Goal: Transaction & Acquisition: Purchase product/service

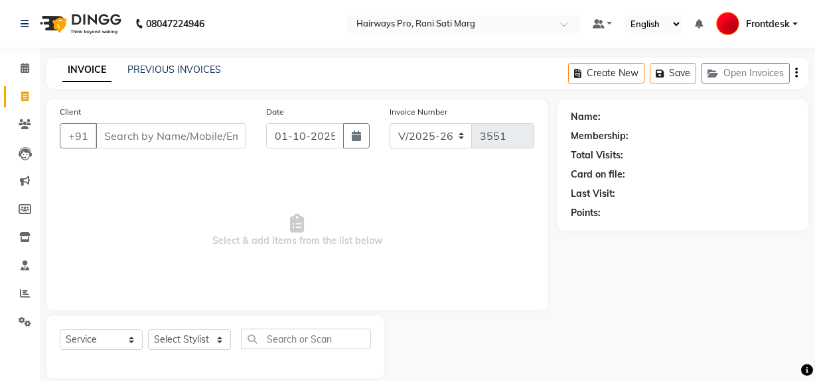
select select "787"
select select "service"
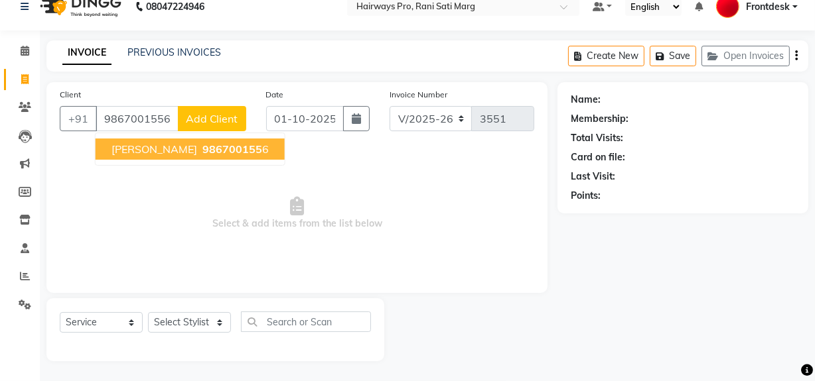
type input "9867001556"
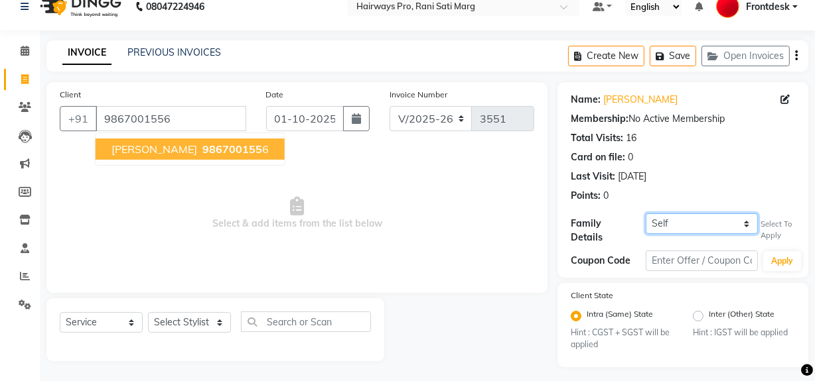
click at [728, 226] on select "Self [PERSON_NAME]" at bounding box center [702, 224] width 112 height 21
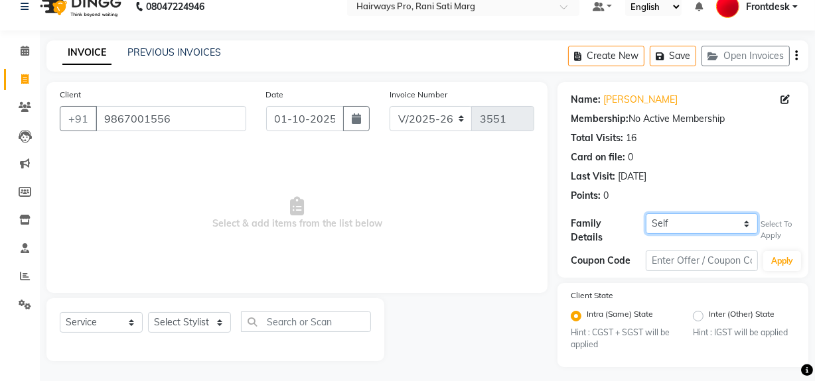
select select "1239166"
click at [646, 214] on select "Self [PERSON_NAME]" at bounding box center [702, 224] width 112 height 21
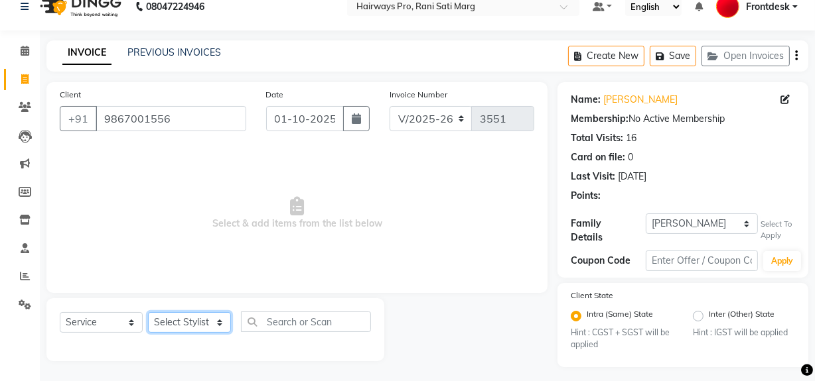
click at [194, 327] on select "Select Stylist ABID DANISH Faiz [PERSON_NAME] Frontdesk INTEZAR [PERSON_NAME] […" at bounding box center [189, 322] width 83 height 21
select select "17690"
click at [148, 312] on select "Select Stylist ABID DANISH Faiz [PERSON_NAME] Frontdesk INTEZAR [PERSON_NAME] […" at bounding box center [189, 322] width 83 height 21
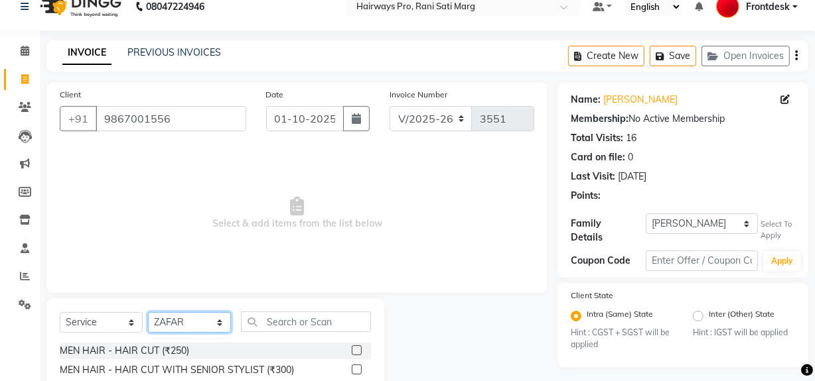
scroll to position [78, 0]
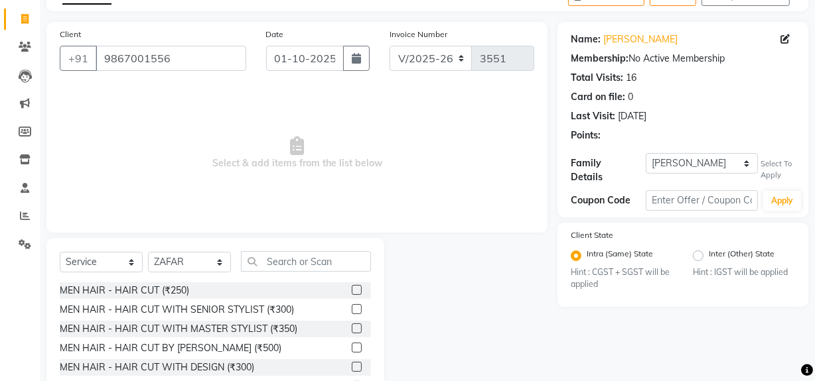
click at [352, 328] on label at bounding box center [357, 329] width 10 height 10
click at [352, 328] on input "checkbox" at bounding box center [356, 329] width 9 height 9
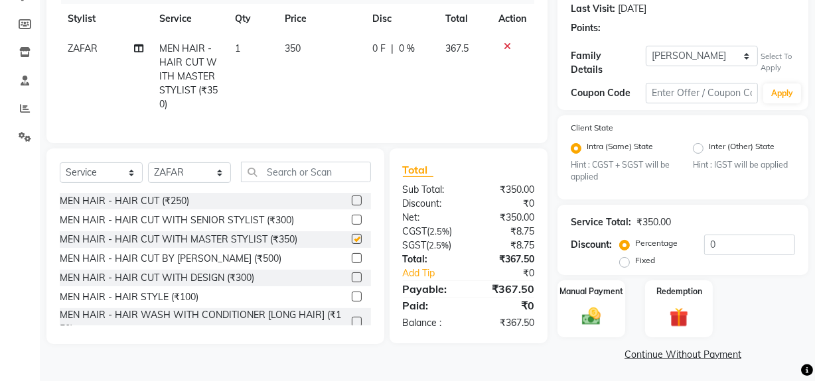
checkbox input "false"
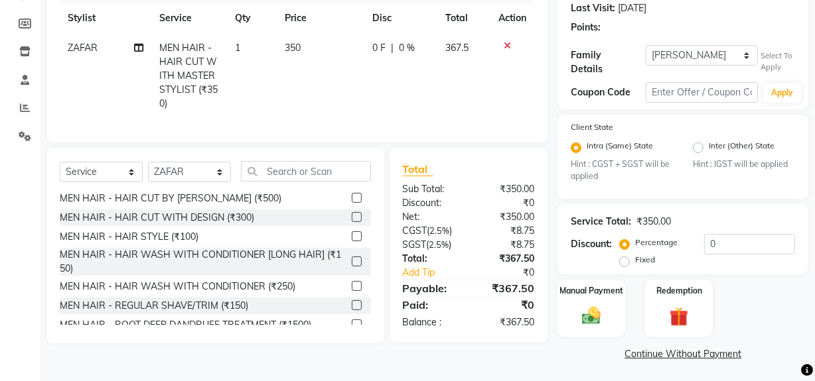
click at [352, 310] on label at bounding box center [357, 306] width 10 height 10
click at [352, 310] on input "checkbox" at bounding box center [356, 306] width 9 height 9
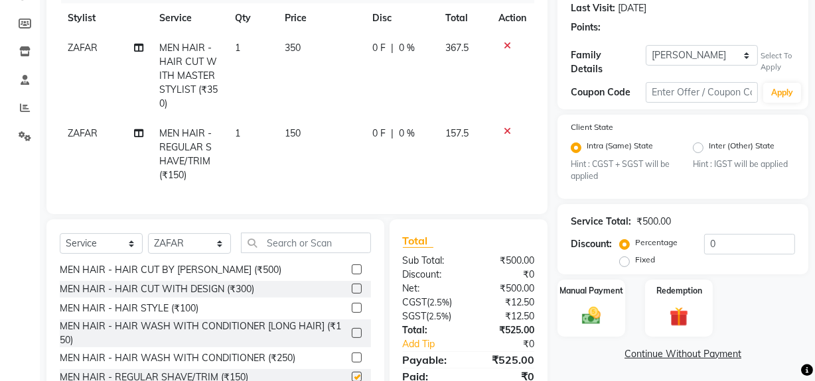
checkbox input "false"
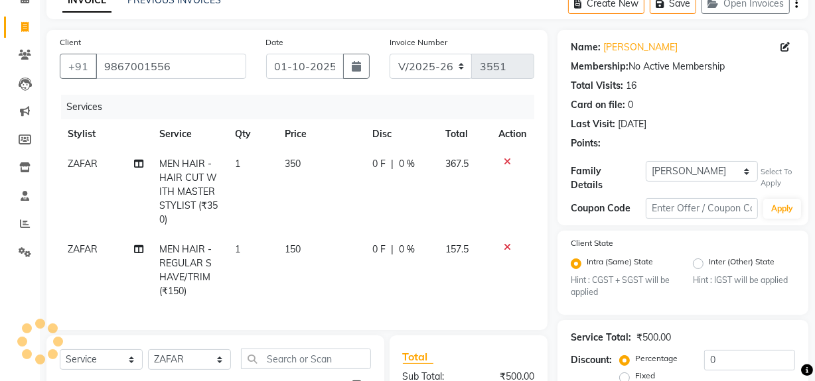
scroll to position [65, 0]
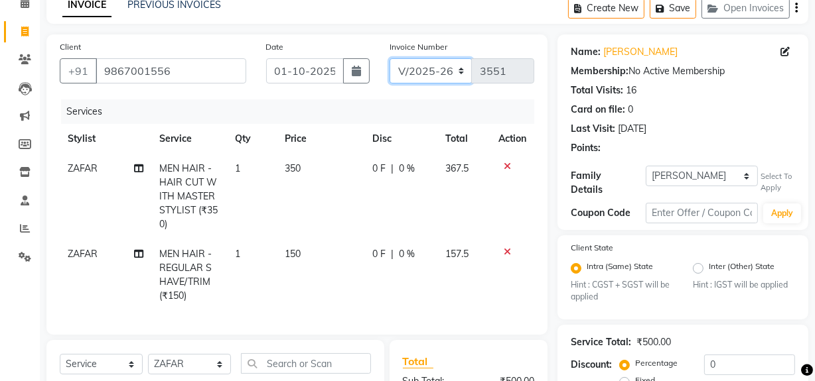
click at [444, 65] on select "INV/25-26 V/2025-26" at bounding box center [430, 70] width 83 height 25
select select "6960"
click at [389, 58] on select "INV/25-26 V/2025-26" at bounding box center [430, 70] width 83 height 25
type input "4992"
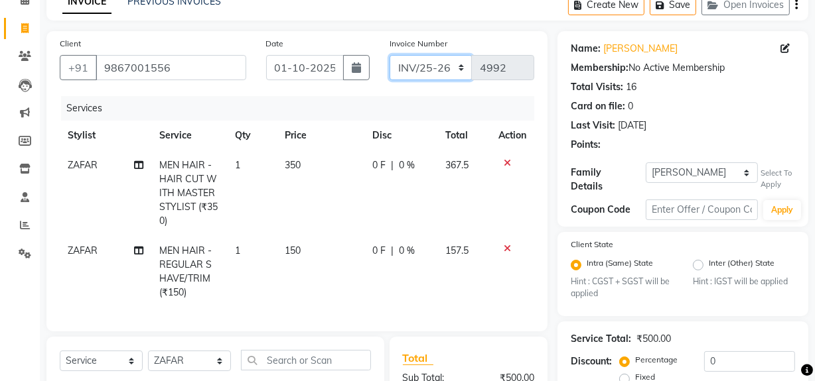
scroll to position [248, 0]
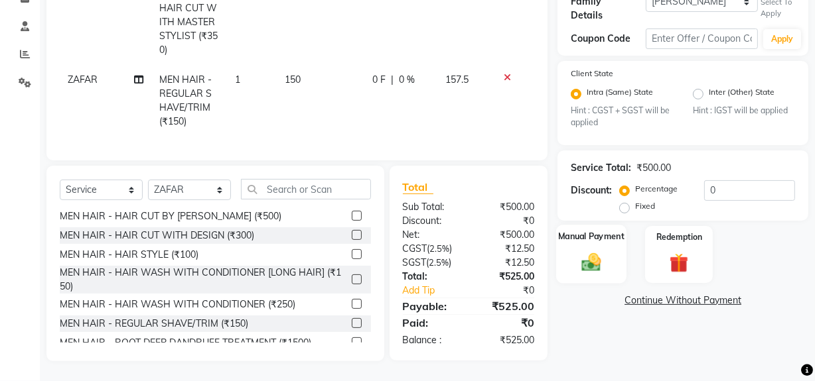
click at [591, 251] on img at bounding box center [591, 262] width 32 height 23
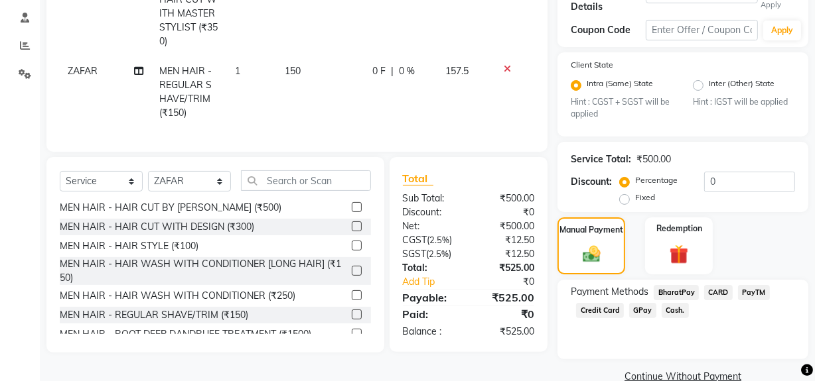
click at [677, 306] on span "Cash." at bounding box center [674, 310] width 27 height 15
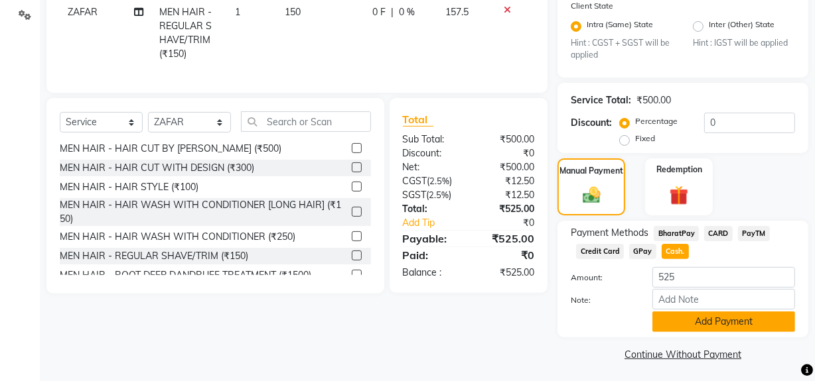
click at [679, 314] on button "Add Payment" at bounding box center [723, 322] width 143 height 21
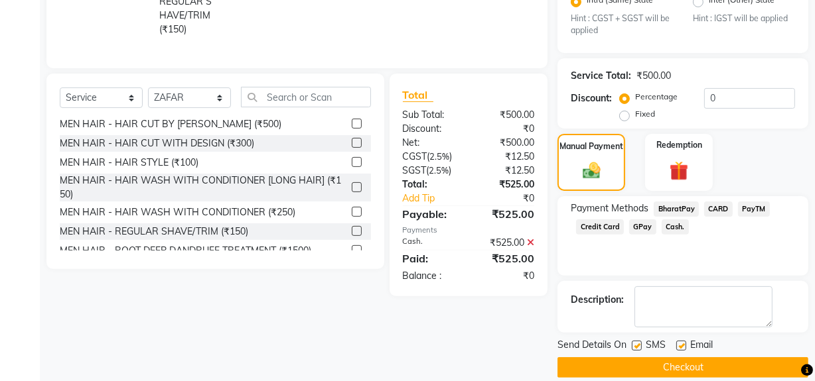
scroll to position [345, 0]
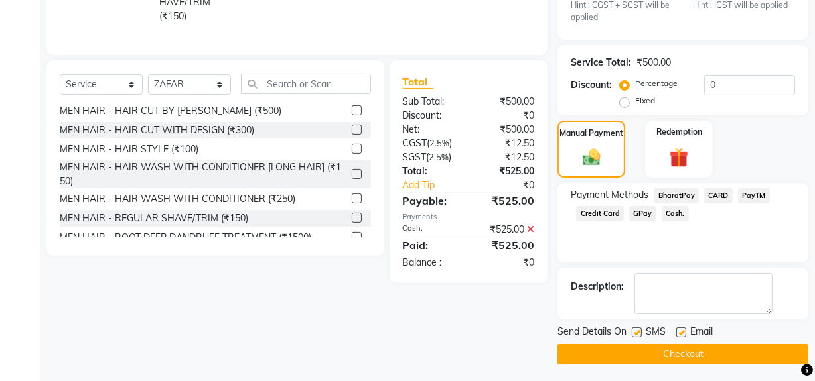
click at [636, 328] on label at bounding box center [637, 333] width 10 height 10
click at [636, 329] on input "checkbox" at bounding box center [636, 333] width 9 height 9
checkbox input "false"
click at [636, 344] on button "Checkout" at bounding box center [682, 354] width 251 height 21
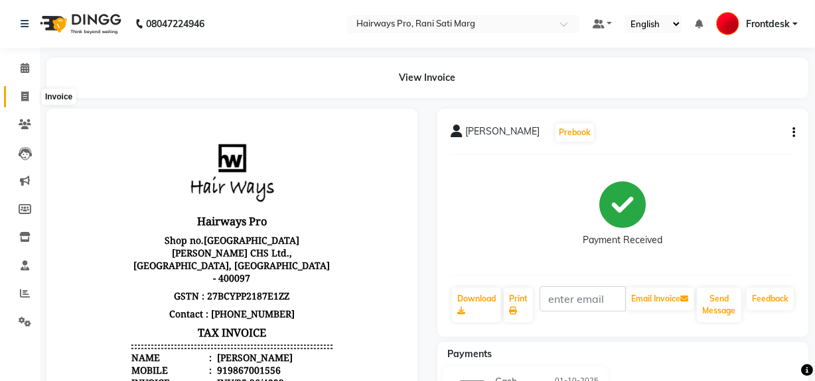
click at [19, 94] on span at bounding box center [24, 97] width 23 height 15
select select "service"
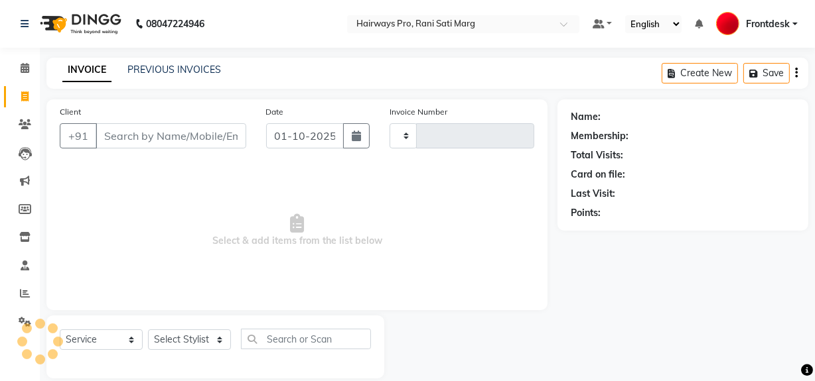
scroll to position [17, 0]
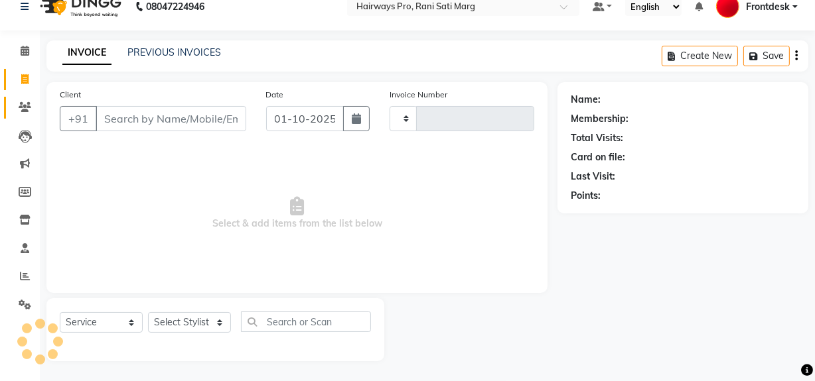
type input "3551"
select select "787"
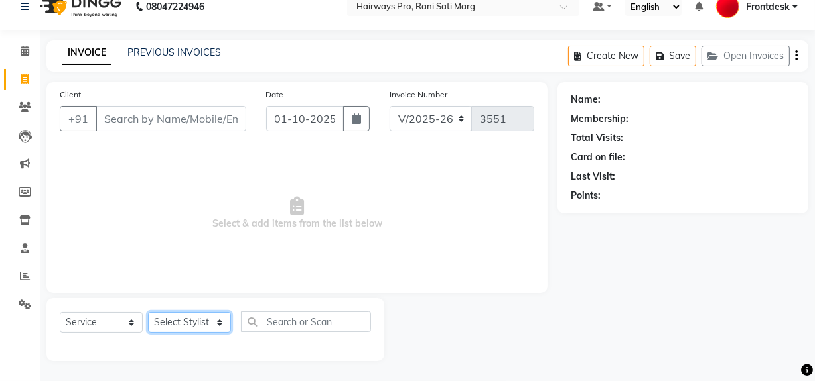
click at [217, 332] on select "Select Stylist ABID DANISH Faiz [PERSON_NAME] Frontdesk INTEZAR [PERSON_NAME] […" at bounding box center [189, 322] width 83 height 21
select select "13190"
click at [148, 312] on select "Select Stylist ABID DANISH Faiz [PERSON_NAME] Frontdesk INTEZAR [PERSON_NAME] […" at bounding box center [189, 322] width 83 height 21
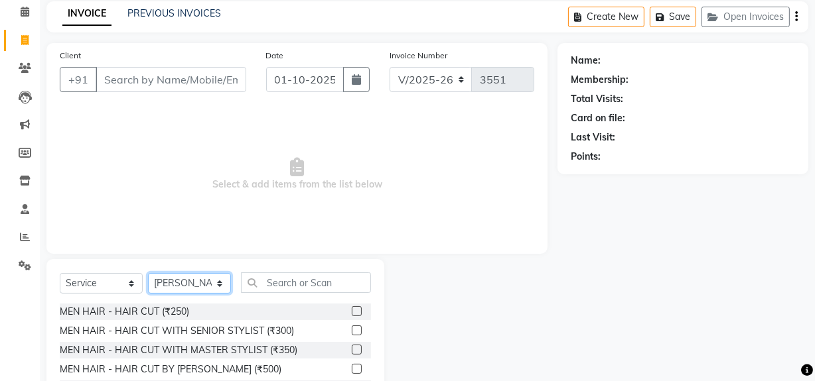
scroll to position [78, 0]
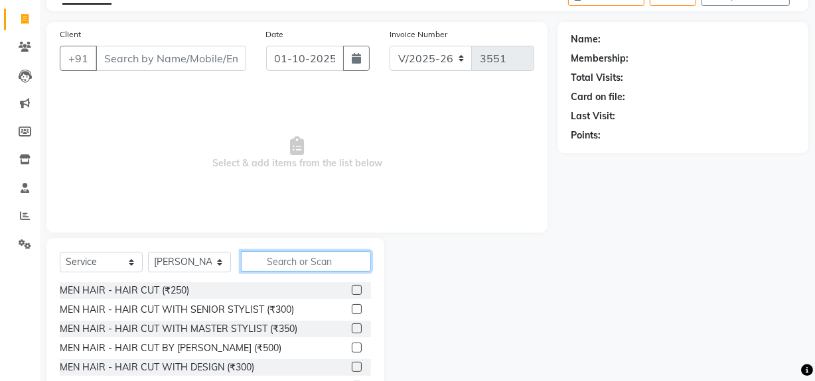
click at [278, 262] on input "text" at bounding box center [306, 261] width 130 height 21
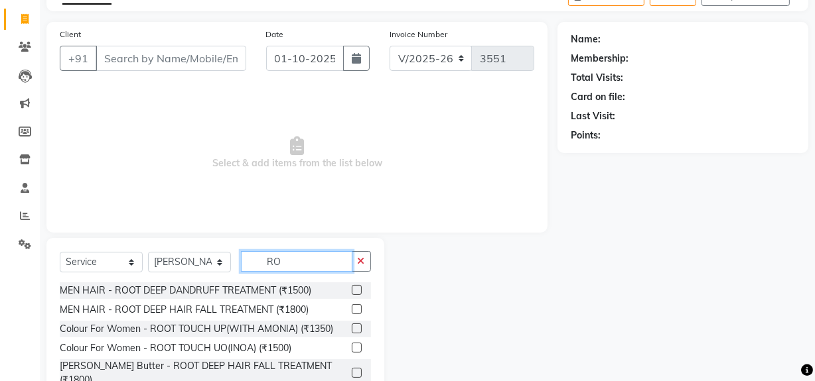
type input "R"
type input "ROOT"
click at [358, 310] on label at bounding box center [357, 310] width 10 height 10
click at [358, 310] on input "checkbox" at bounding box center [356, 310] width 9 height 9
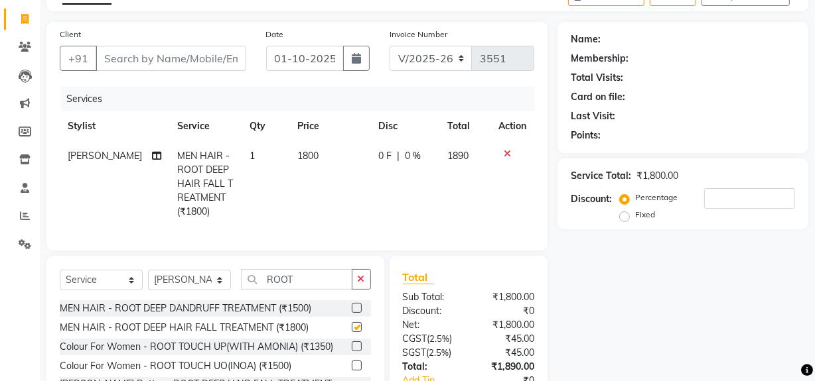
checkbox input "false"
click at [358, 313] on label at bounding box center [357, 308] width 10 height 10
click at [358, 313] on input "checkbox" at bounding box center [356, 309] width 9 height 9
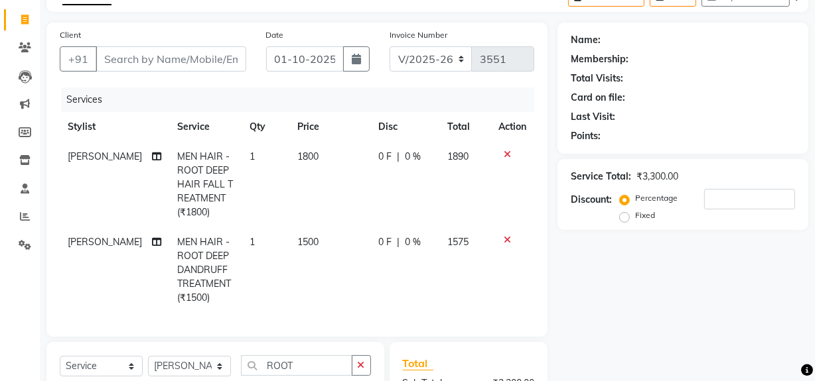
scroll to position [48, 0]
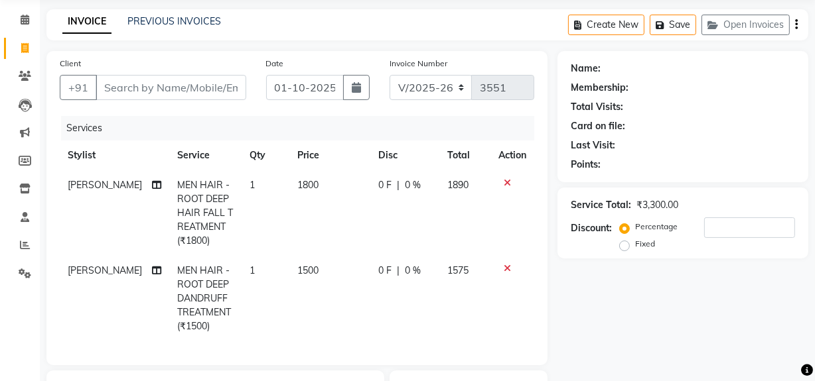
checkbox input "false"
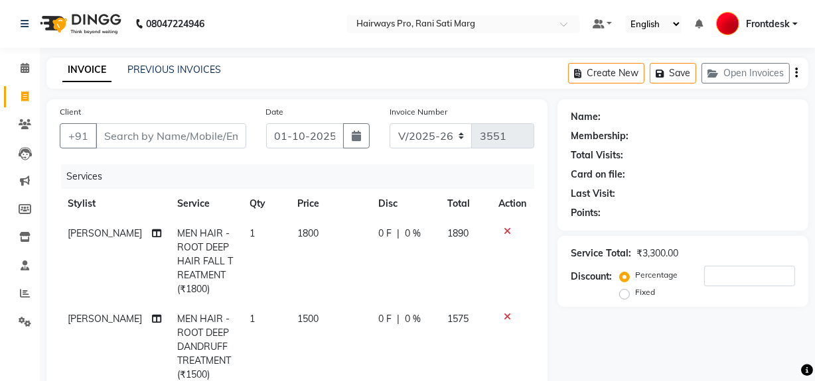
scroll to position [0, 0]
click at [210, 133] on input "Client" at bounding box center [171, 135] width 151 height 25
type input "9"
type input "0"
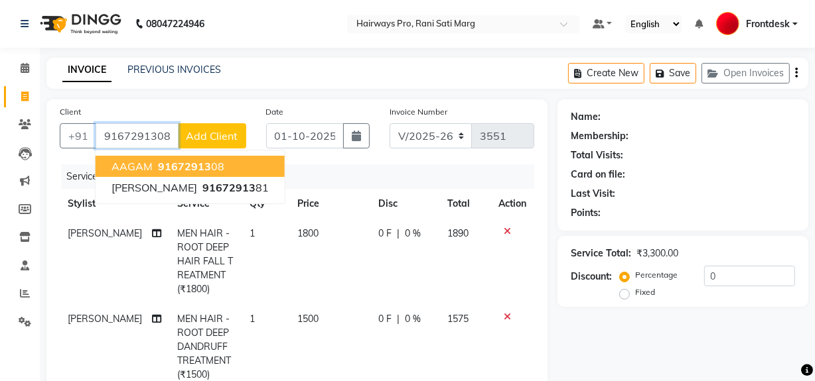
type input "9167291308"
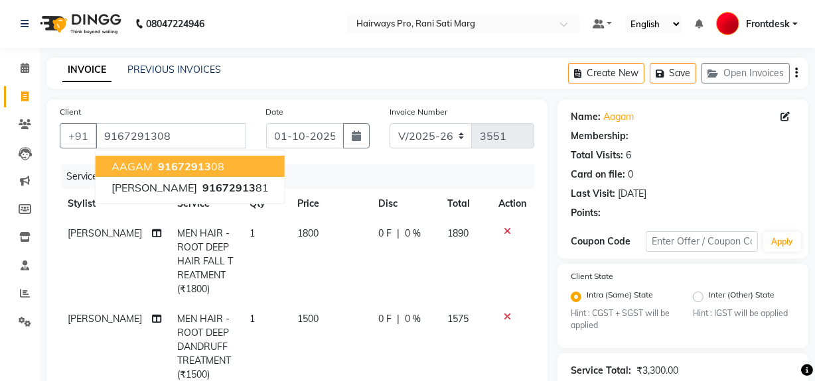
select select "1: Object"
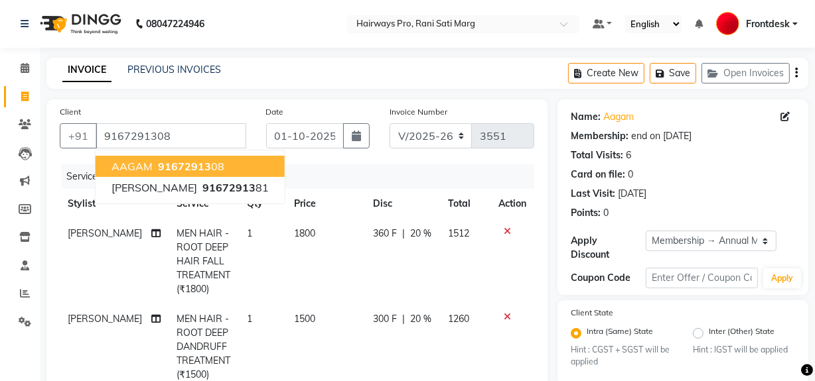
type input "20"
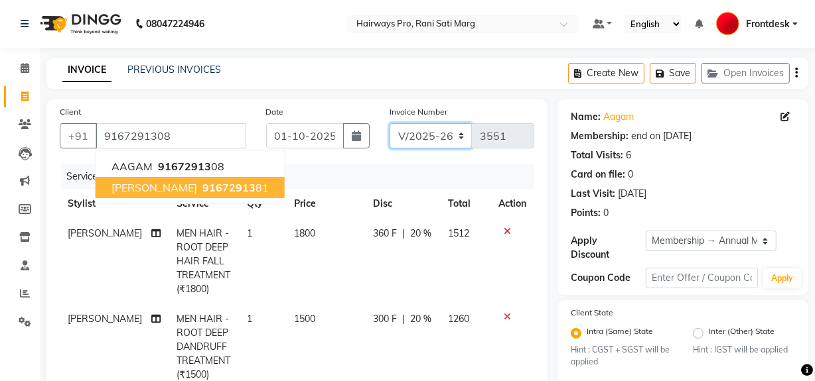
click at [439, 129] on select "INV/25-26 V/2025-26" at bounding box center [430, 135] width 83 height 25
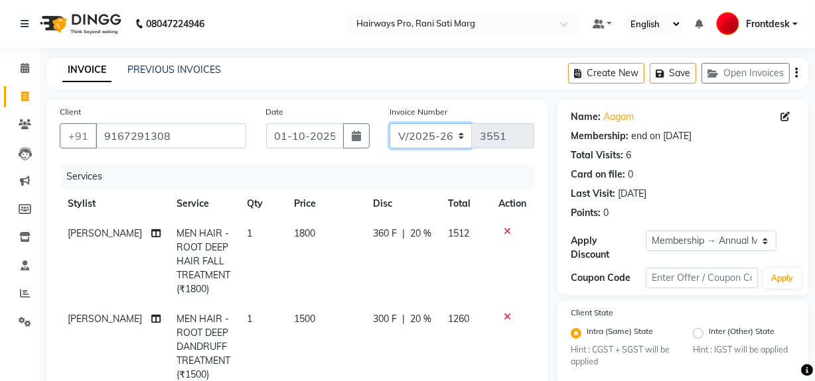
select select "6960"
click at [389, 123] on select "INV/25-26 V/2025-26" at bounding box center [430, 135] width 83 height 25
type input "4993"
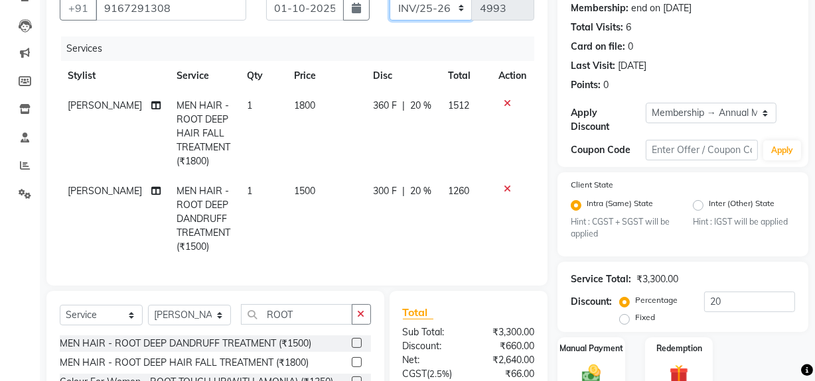
scroll to position [120, 0]
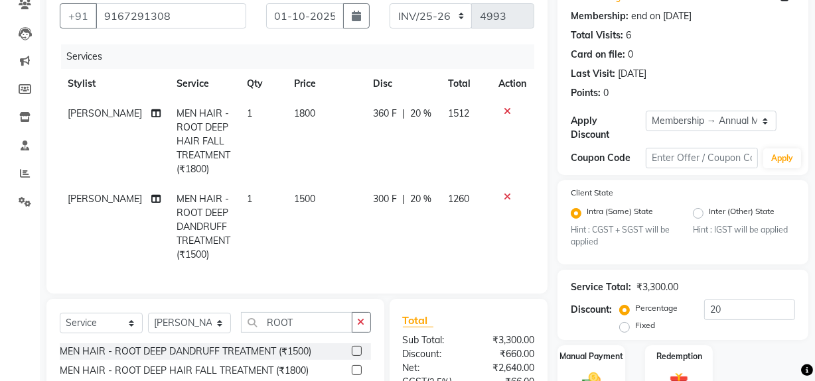
click at [440, 1] on div "Invoice Number INV/25-26 V/[PHONE_NUMBER]" at bounding box center [461, 12] width 165 height 54
click at [441, 20] on select "INV/25-26 V/2025-26" at bounding box center [430, 15] width 83 height 25
select select "787"
click at [389, 3] on select "INV/25-26 V/2025-26" at bounding box center [430, 15] width 83 height 25
type input "3551"
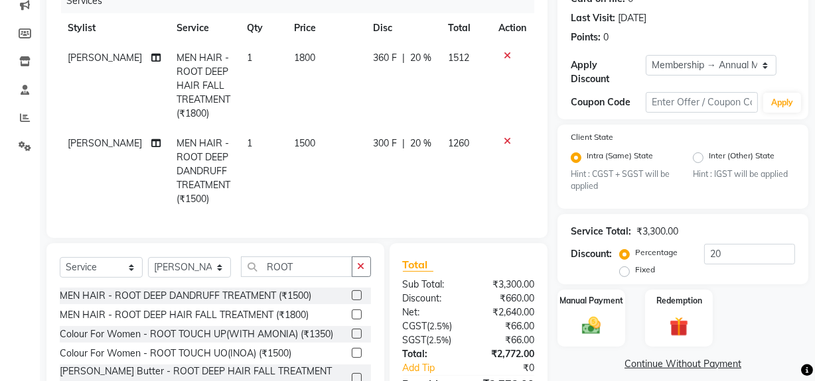
scroll to position [262, 0]
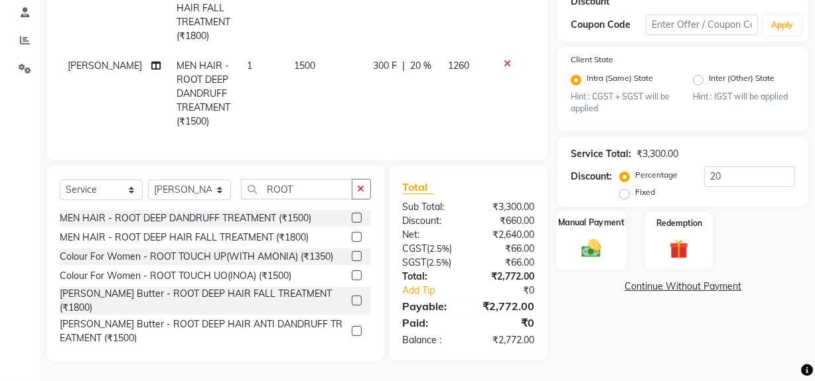
click at [600, 252] on div "Manual Payment" at bounding box center [591, 241] width 70 height 59
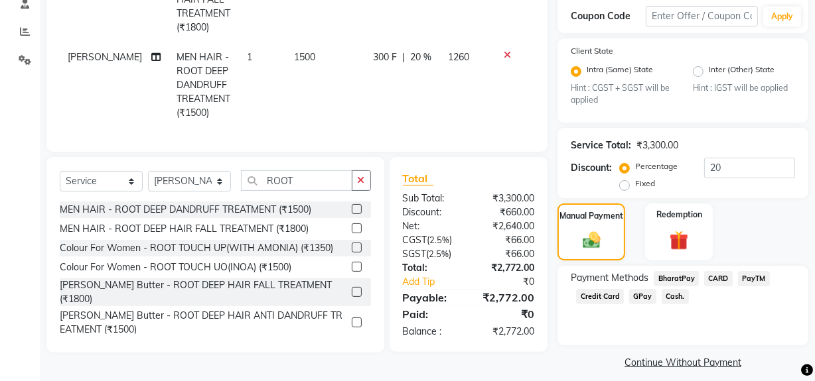
click at [640, 299] on span "GPay" at bounding box center [642, 296] width 27 height 15
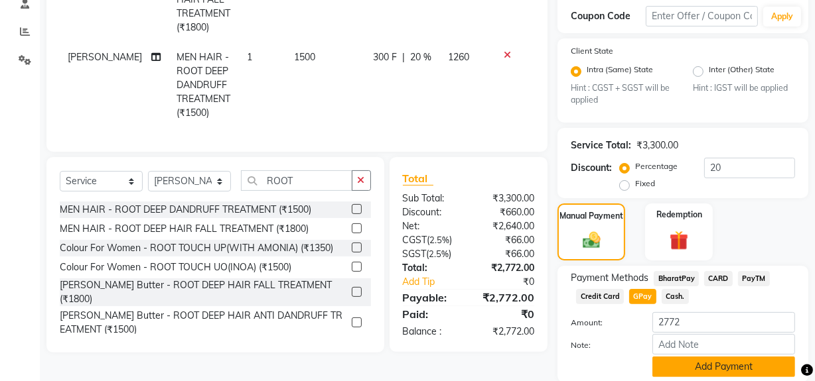
click at [663, 371] on button "Add Payment" at bounding box center [723, 367] width 143 height 21
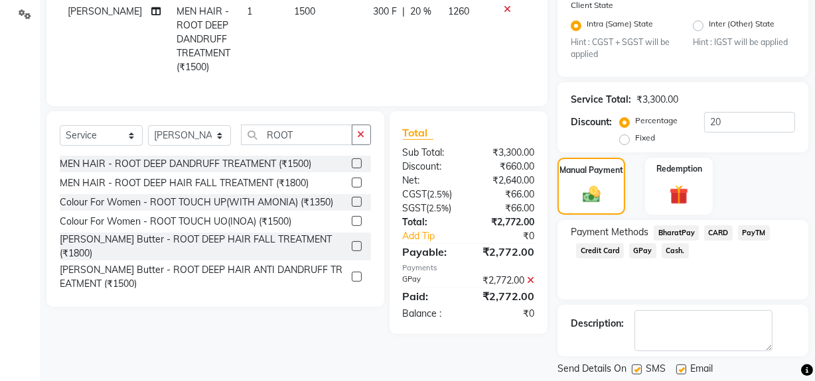
scroll to position [348, 0]
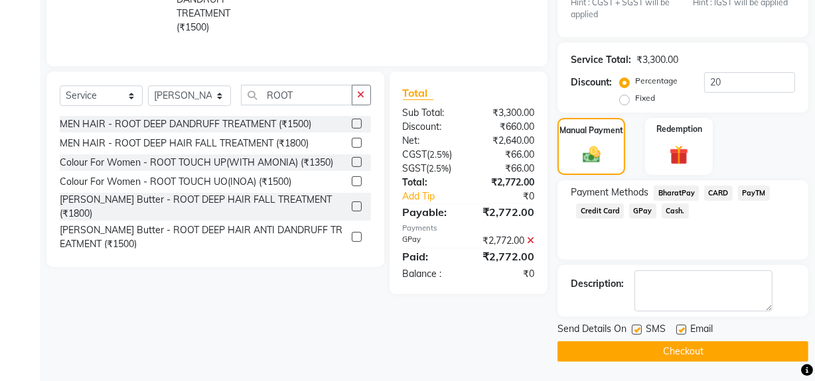
click at [659, 354] on button "Checkout" at bounding box center [682, 352] width 251 height 21
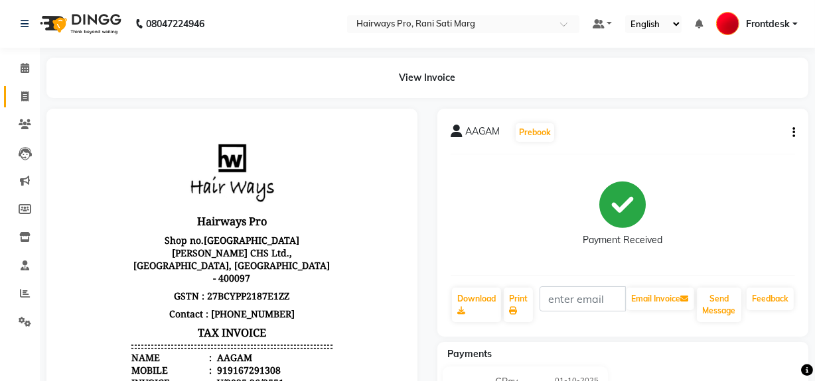
click at [28, 94] on icon at bounding box center [24, 97] width 7 height 10
select select "service"
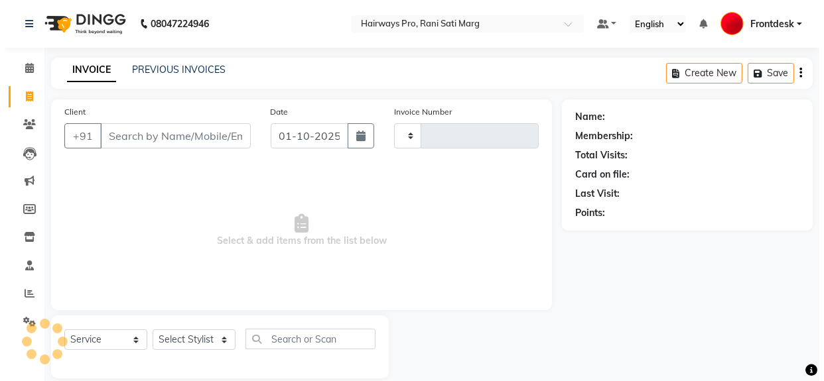
scroll to position [17, 0]
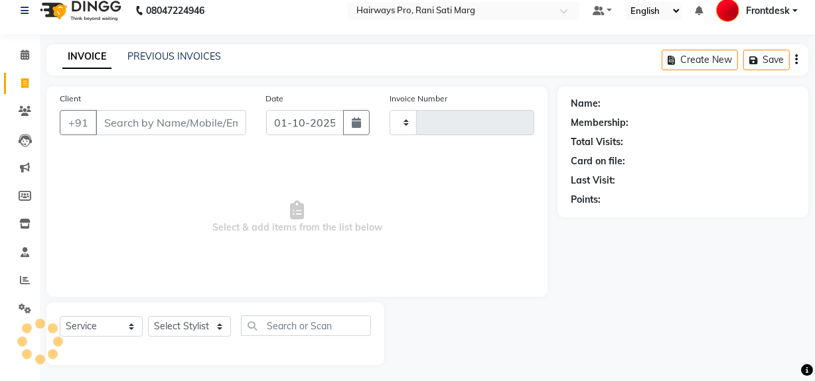
type input "3552"
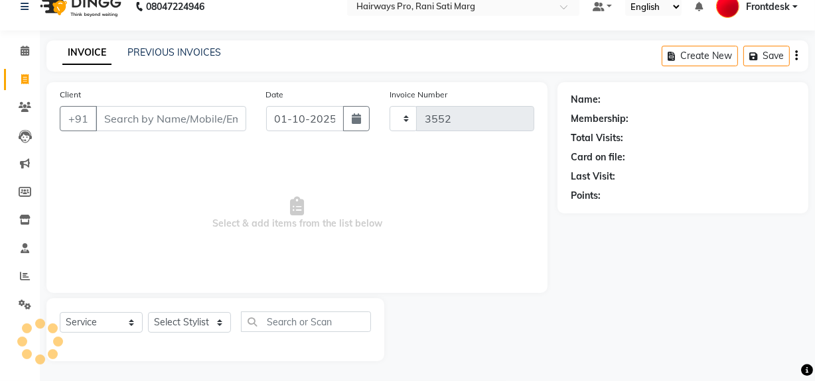
select select "787"
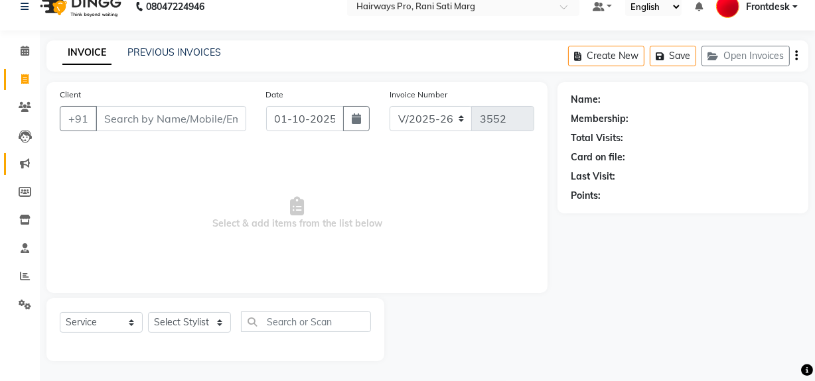
drag, startPoint x: 0, startPoint y: 255, endPoint x: 0, endPoint y: 314, distance: 59.7
drag, startPoint x: 0, startPoint y: 314, endPoint x: 440, endPoint y: 340, distance: 440.6
click at [440, 340] on div at bounding box center [471, 330] width 174 height 63
click at [231, 112] on input "Client" at bounding box center [171, 118] width 151 height 25
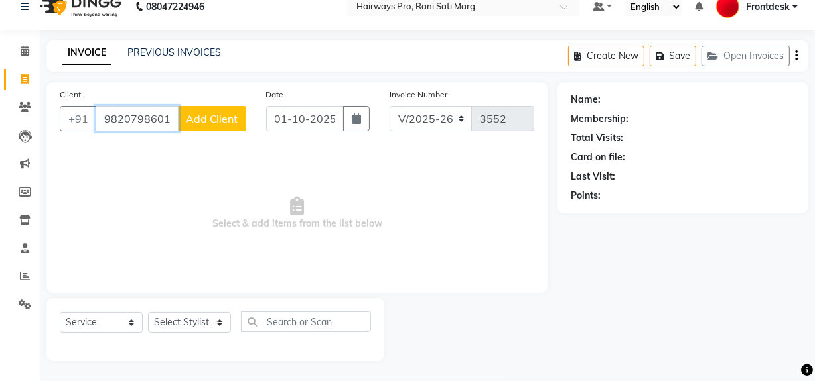
type input "9820798601"
click at [208, 119] on span "Add Client" at bounding box center [212, 118] width 52 height 13
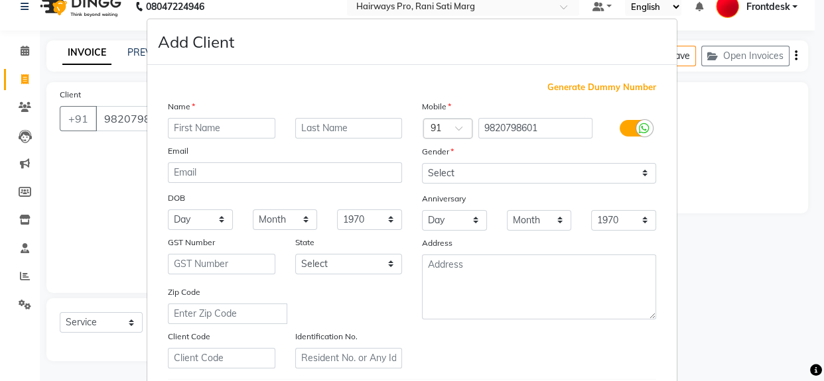
type input "K"
type input "[PERSON_NAME]"
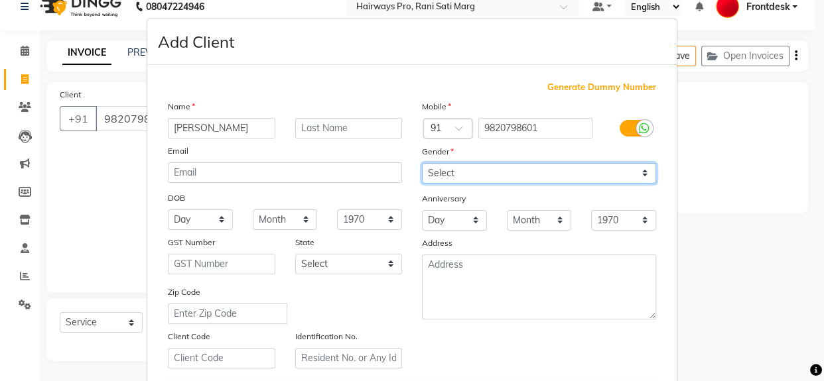
drag, startPoint x: 640, startPoint y: 168, endPoint x: 630, endPoint y: 171, distance: 9.9
click at [640, 168] on select "Select [DEMOGRAPHIC_DATA] [DEMOGRAPHIC_DATA] Other Prefer Not To Say" at bounding box center [539, 173] width 234 height 21
select select "[DEMOGRAPHIC_DATA]"
click at [422, 163] on select "Select [DEMOGRAPHIC_DATA] [DEMOGRAPHIC_DATA] Other Prefer Not To Say" at bounding box center [539, 173] width 234 height 21
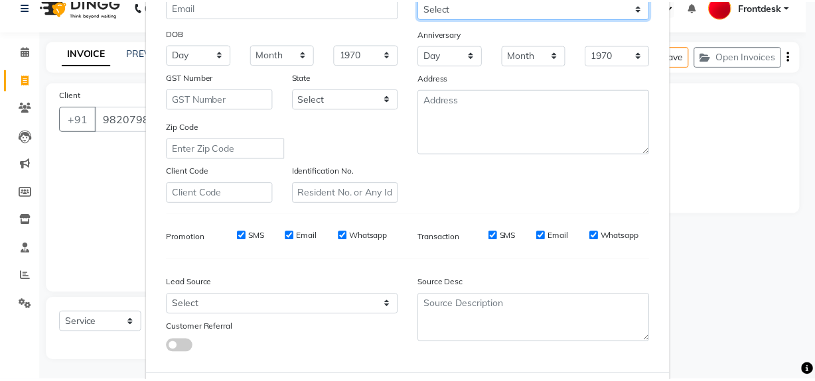
scroll to position [234, 0]
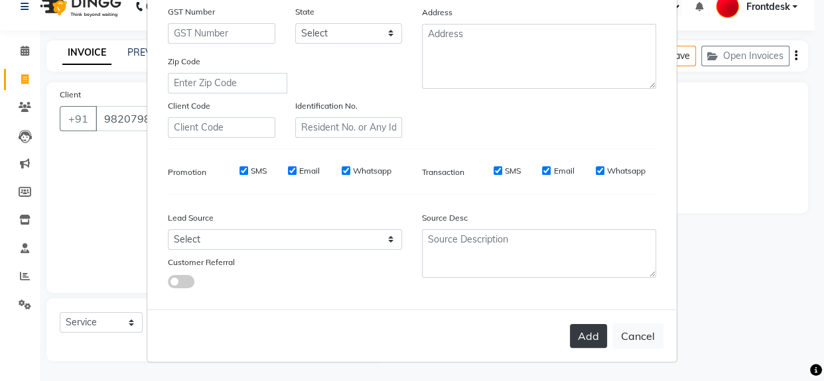
click at [579, 337] on button "Add" at bounding box center [588, 336] width 37 height 24
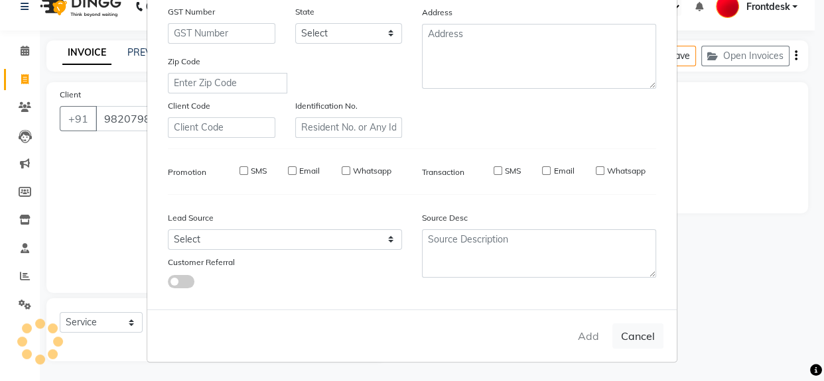
select select
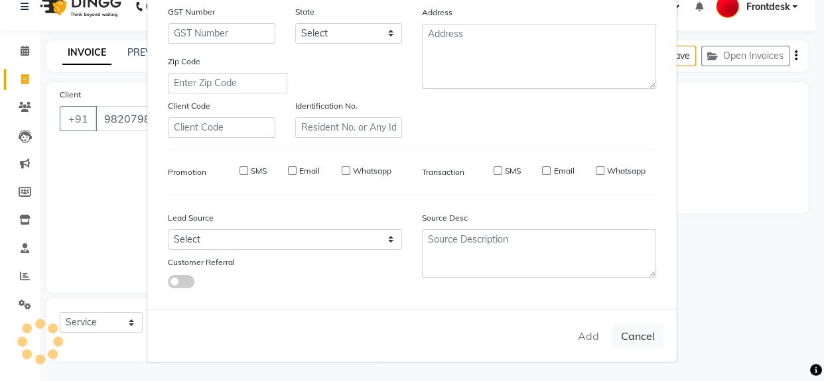
select select
checkbox input "false"
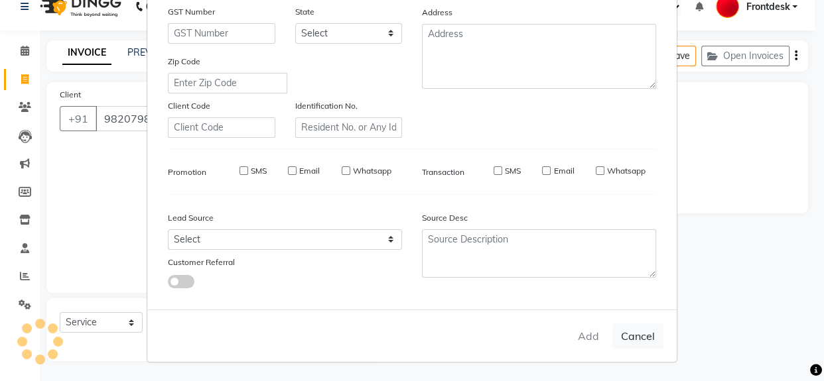
checkbox input "false"
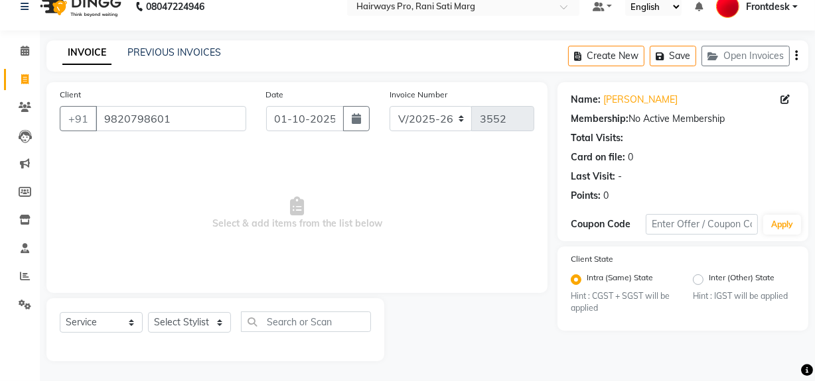
drag, startPoint x: 560, startPoint y: 366, endPoint x: 509, endPoint y: 410, distance: 67.3
click at [198, 323] on select "Select Stylist ABID DANISH Faiz [PERSON_NAME] Frontdesk INTEZAR [PERSON_NAME] […" at bounding box center [189, 322] width 83 height 21
select select "26153"
click at [148, 312] on select "Select Stylist ABID DANISH Faiz [PERSON_NAME] Frontdesk INTEZAR [PERSON_NAME] […" at bounding box center [189, 322] width 83 height 21
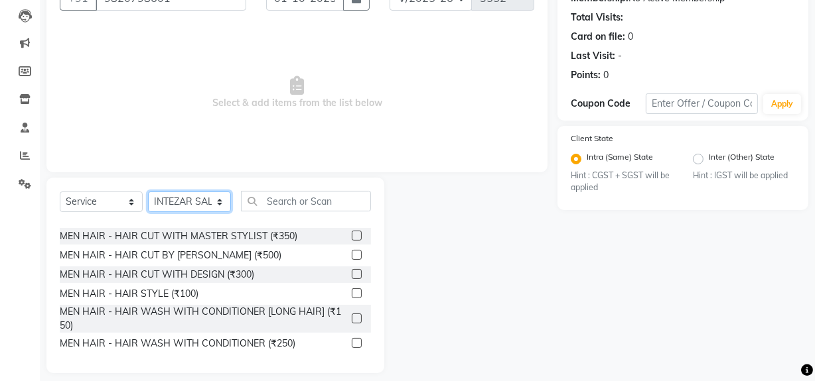
scroll to position [60, 0]
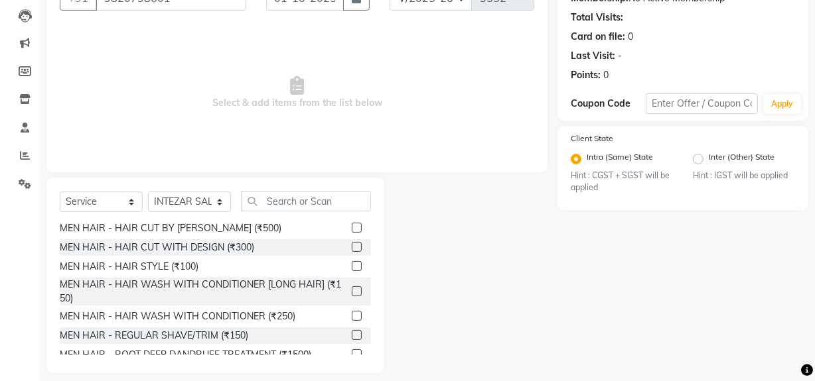
click at [352, 335] on label at bounding box center [357, 335] width 10 height 10
click at [352, 335] on input "checkbox" at bounding box center [356, 336] width 9 height 9
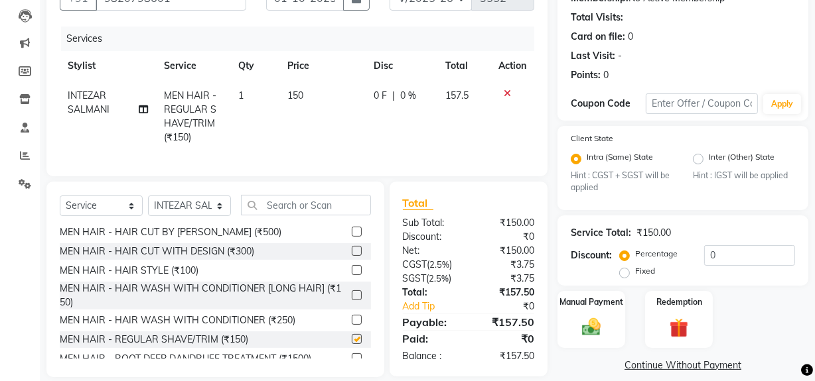
scroll to position [90, 0]
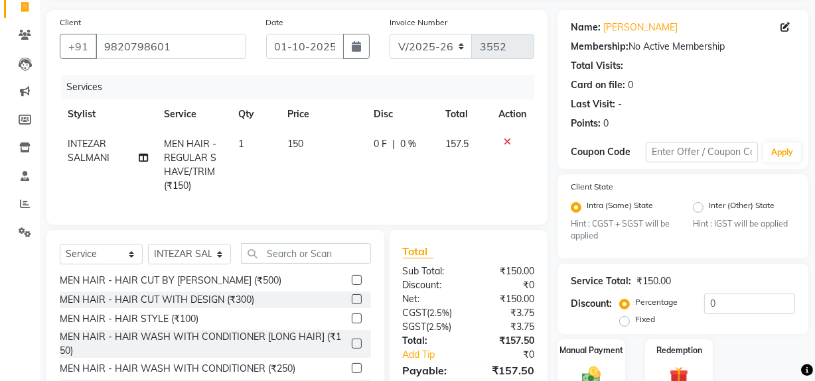
checkbox input "false"
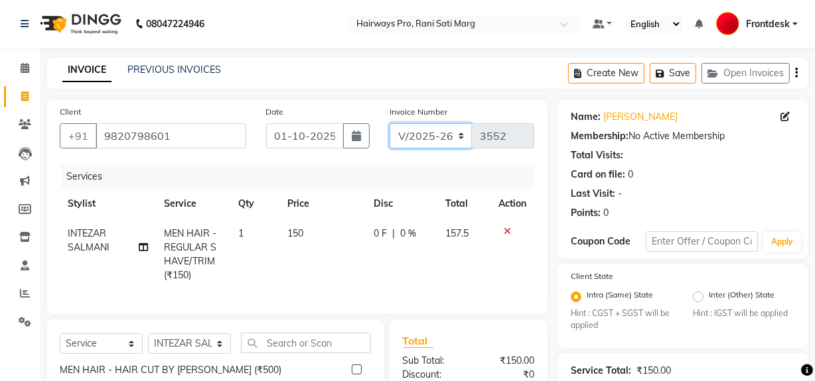
click at [454, 131] on select "INV/25-26 V/2025-26" at bounding box center [430, 135] width 83 height 25
select select "6960"
click at [389, 123] on select "INV/25-26 V/2025-26" at bounding box center [430, 135] width 83 height 25
type input "4993"
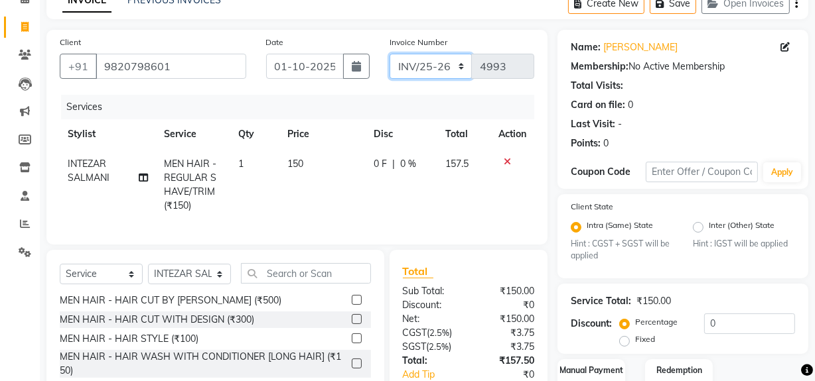
scroll to position [163, 0]
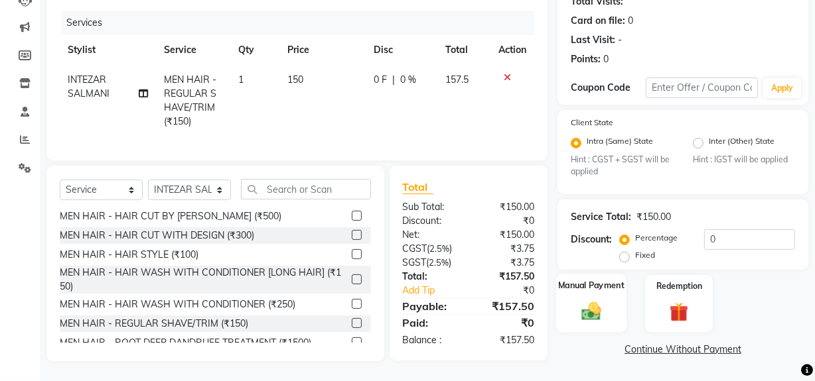
click at [586, 301] on img at bounding box center [591, 312] width 32 height 23
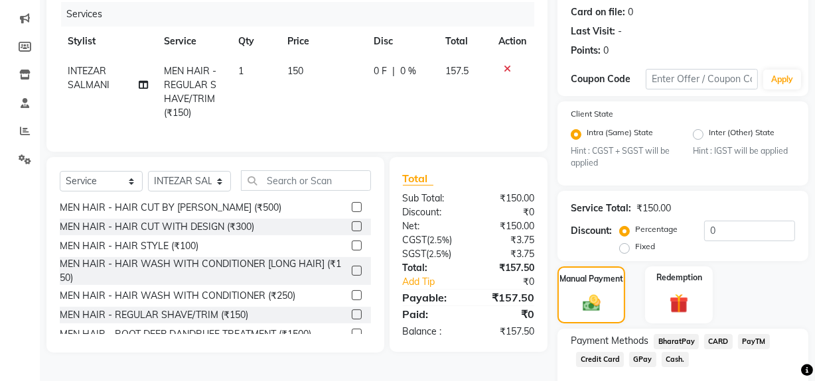
click at [677, 358] on span "Cash." at bounding box center [674, 359] width 27 height 15
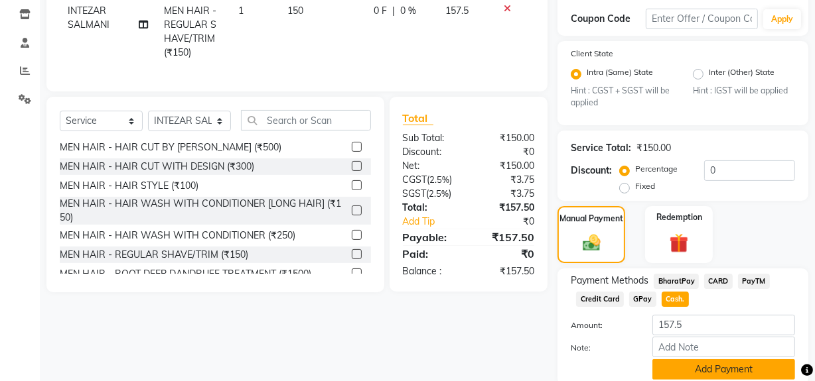
scroll to position [274, 0]
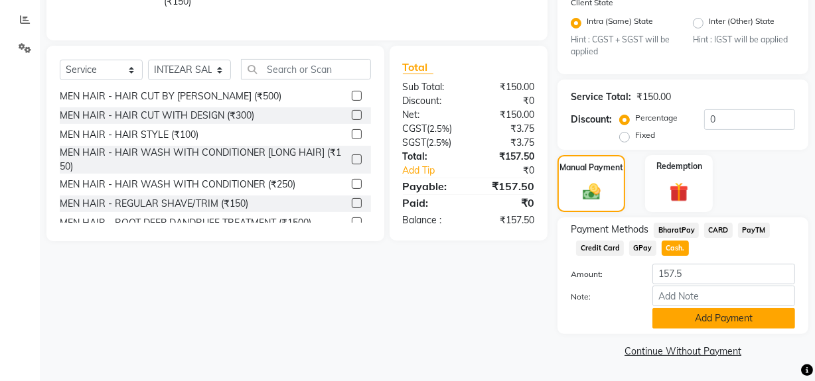
click at [697, 313] on button "Add Payment" at bounding box center [723, 318] width 143 height 21
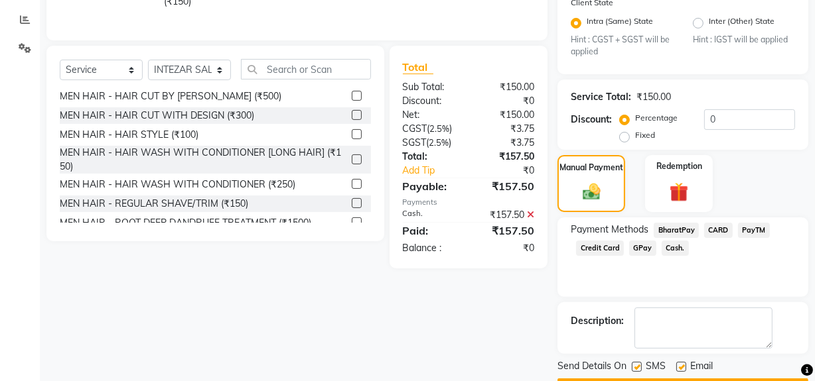
click at [634, 360] on div "SMS" at bounding box center [654, 368] width 44 height 17
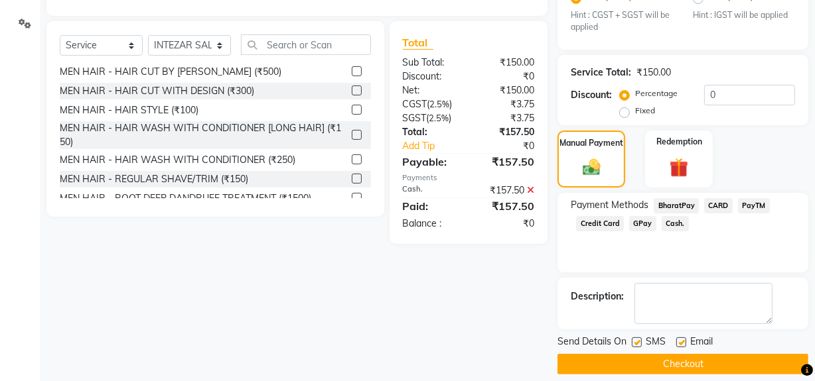
scroll to position [312, 0]
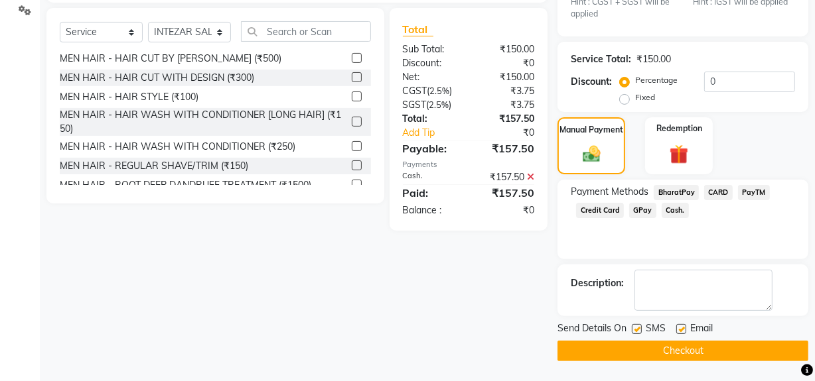
click at [639, 329] on label at bounding box center [637, 329] width 10 height 10
click at [639, 329] on input "checkbox" at bounding box center [636, 330] width 9 height 9
checkbox input "false"
click at [640, 348] on button "Checkout" at bounding box center [682, 351] width 251 height 21
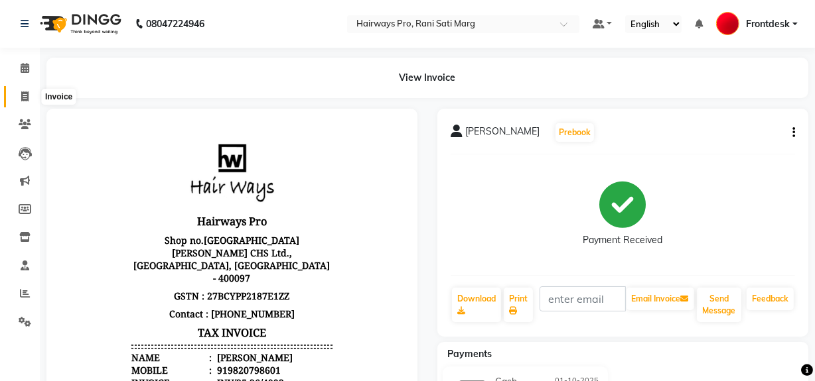
drag, startPoint x: 28, startPoint y: 93, endPoint x: 50, endPoint y: 93, distance: 21.9
click at [28, 93] on icon at bounding box center [24, 97] width 7 height 10
select select "service"
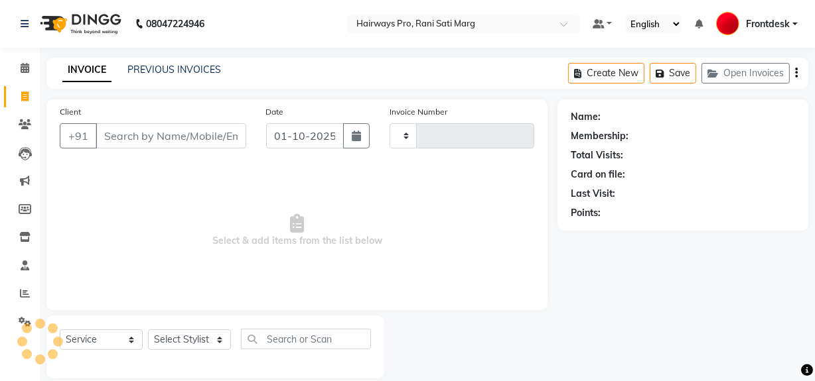
scroll to position [17, 0]
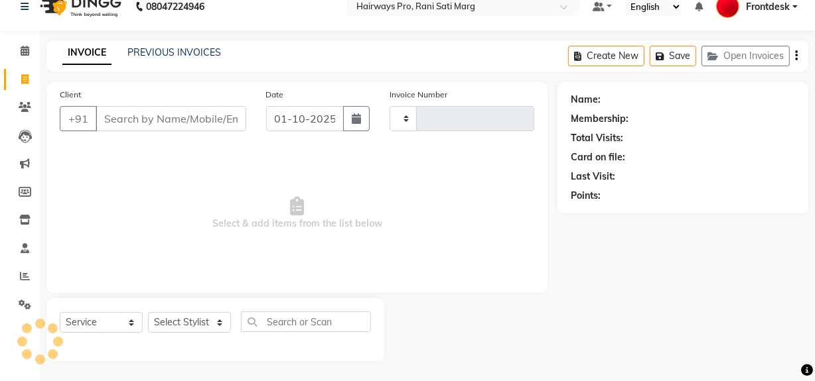
type input "3552"
select select "787"
click at [165, 118] on input "Client" at bounding box center [171, 118] width 151 height 25
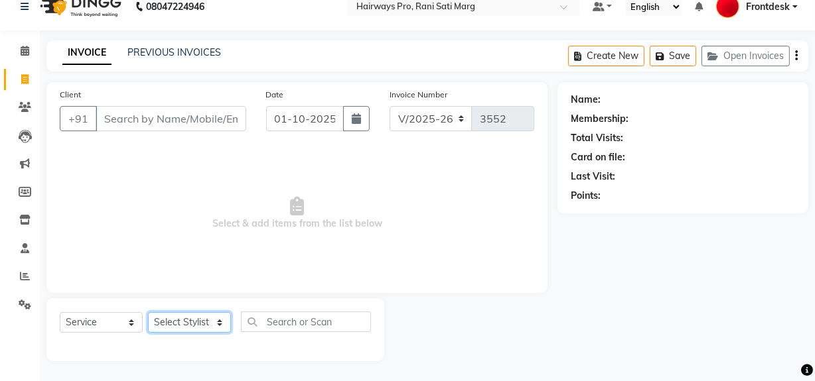
drag, startPoint x: 186, startPoint y: 324, endPoint x: 180, endPoint y: 313, distance: 12.2
click at [186, 324] on select "Select Stylist ABID DANISH Faiz [PERSON_NAME] Frontdesk INTEZAR [PERSON_NAME] […" at bounding box center [189, 322] width 83 height 21
select select "45602"
click at [148, 312] on select "Select Stylist ABID DANISH Faiz [PERSON_NAME] Frontdesk INTEZAR [PERSON_NAME] […" at bounding box center [189, 322] width 83 height 21
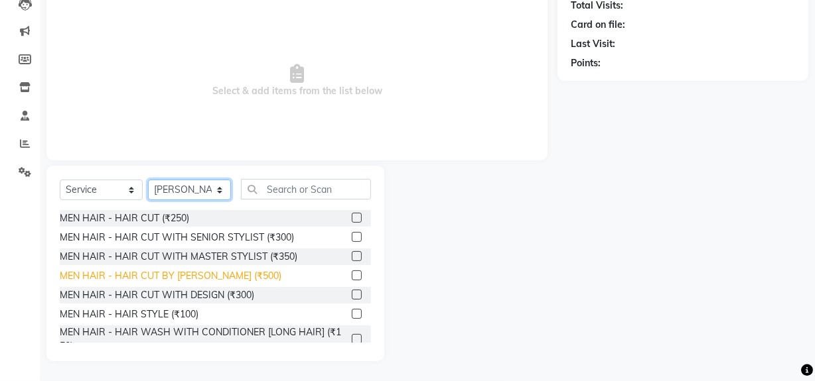
scroll to position [60, 0]
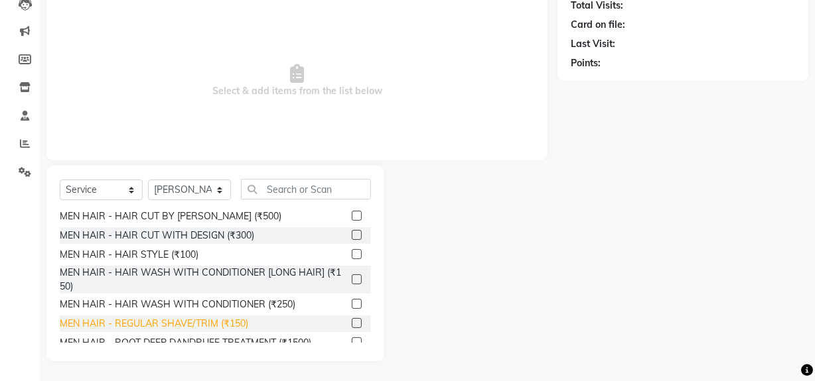
click at [190, 320] on div "MEN HAIR - REGULAR SHAVE/TRIM (₹150)" at bounding box center [154, 324] width 188 height 14
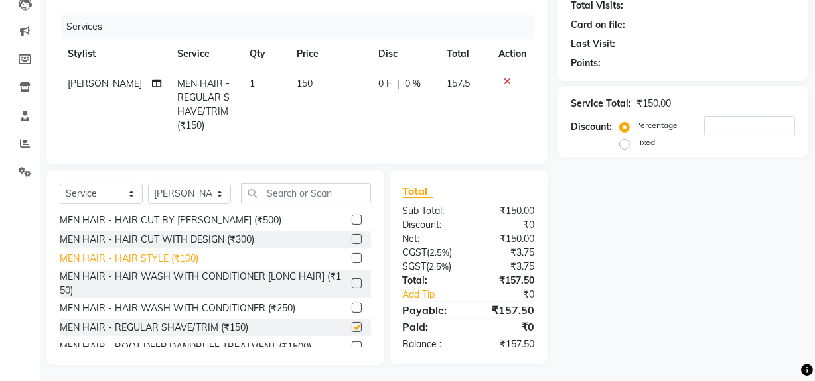
checkbox input "false"
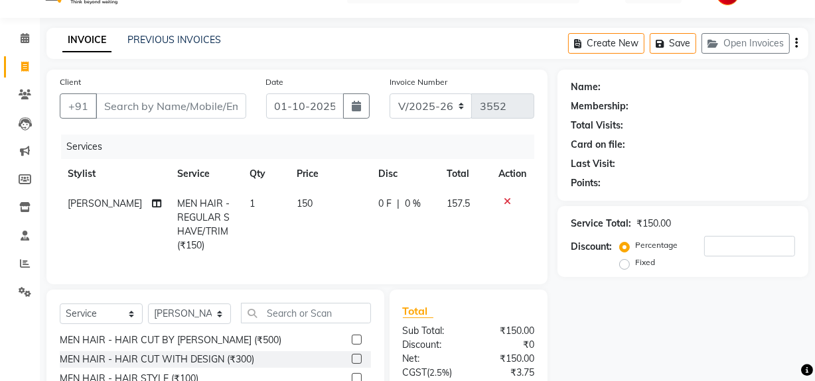
scroll to position [29, 0]
click at [177, 103] on input "Client" at bounding box center [171, 106] width 151 height 25
type input "8"
type input "0"
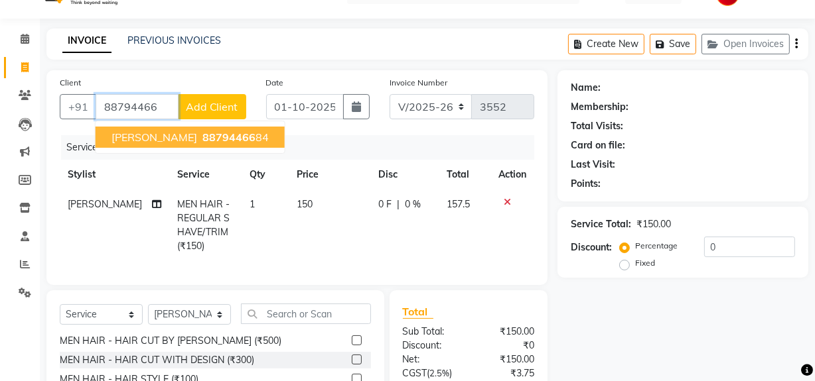
drag, startPoint x: 139, startPoint y: 133, endPoint x: 150, endPoint y: 139, distance: 12.5
click at [139, 133] on span "[PERSON_NAME]" at bounding box center [154, 137] width 86 height 13
type input "8879446684"
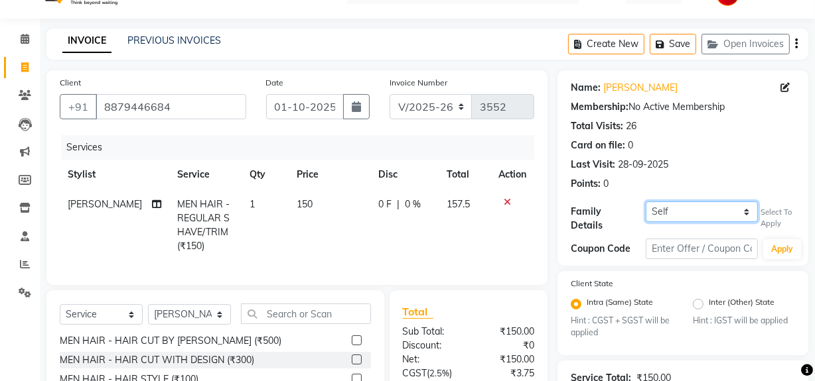
click at [683, 208] on select "Self [PERSON_NAME] [PERSON_NAME]" at bounding box center [702, 212] width 112 height 21
click at [646, 202] on select "Self [PERSON_NAME] [PERSON_NAME]" at bounding box center [702, 212] width 112 height 21
click at [676, 212] on select "Self [PERSON_NAME] [PERSON_NAME]" at bounding box center [702, 212] width 112 height 21
select select "1243630"
click at [646, 202] on select "Self [PERSON_NAME] [PERSON_NAME]" at bounding box center [702, 212] width 112 height 21
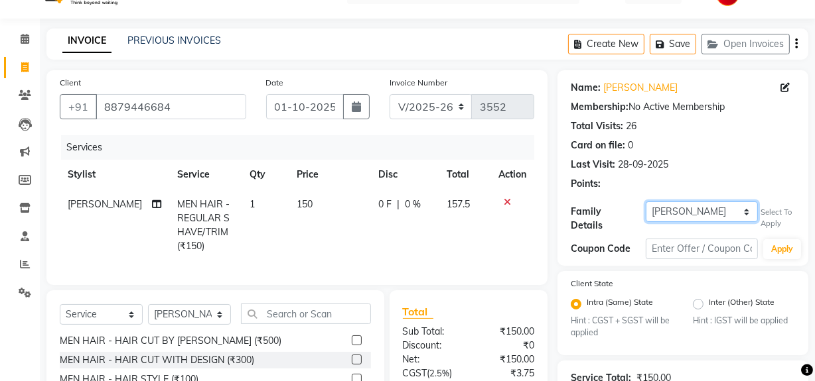
type input "20"
select select "1: Object"
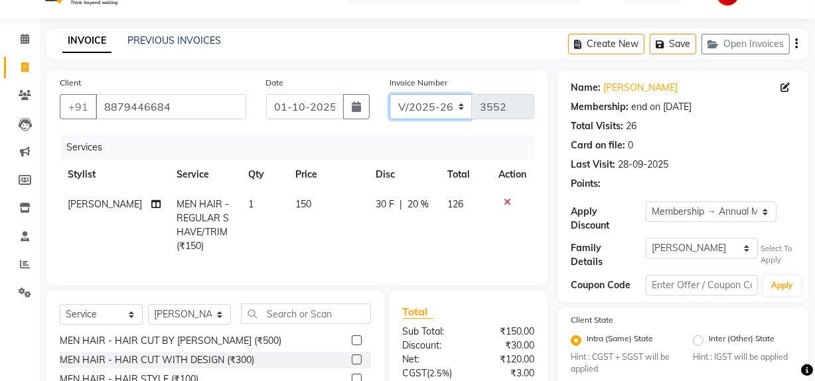
click at [418, 109] on select "INV/25-26 V/2025-26" at bounding box center [430, 106] width 83 height 25
select select "6960"
click at [389, 94] on select "INV/25-26 V/2025-26" at bounding box center [430, 106] width 83 height 25
type input "4994"
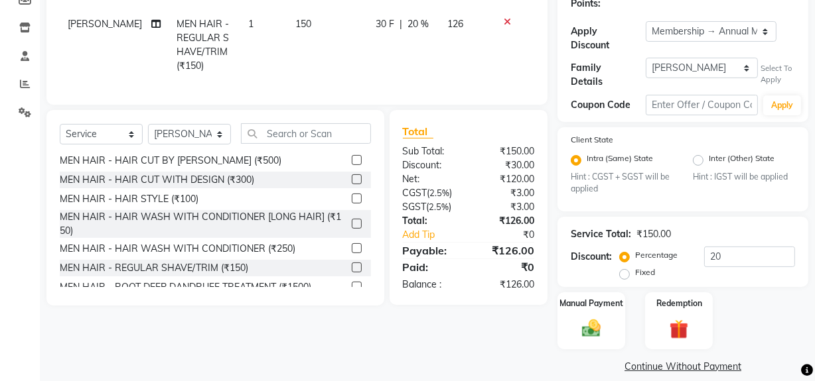
scroll to position [210, 0]
click at [608, 318] on div "Manual Payment" at bounding box center [591, 320] width 70 height 59
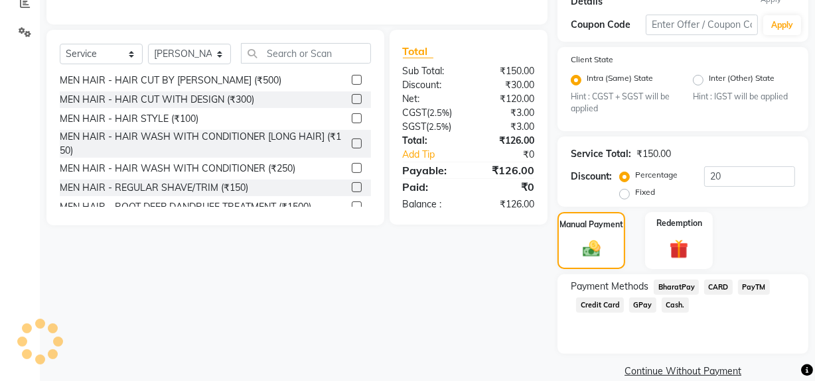
scroll to position [307, 0]
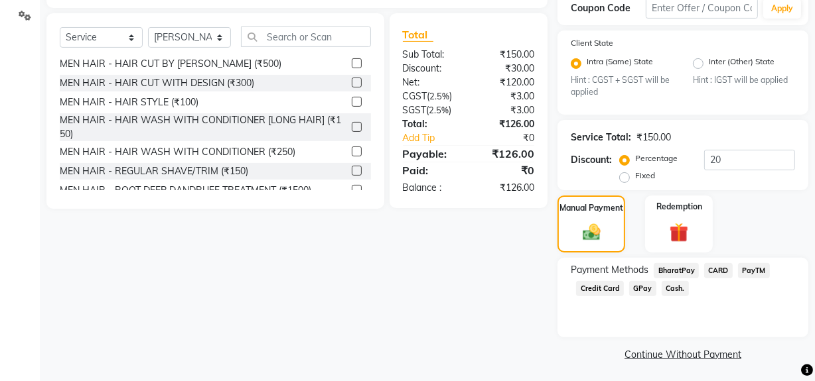
click at [671, 285] on span "Cash." at bounding box center [674, 288] width 27 height 15
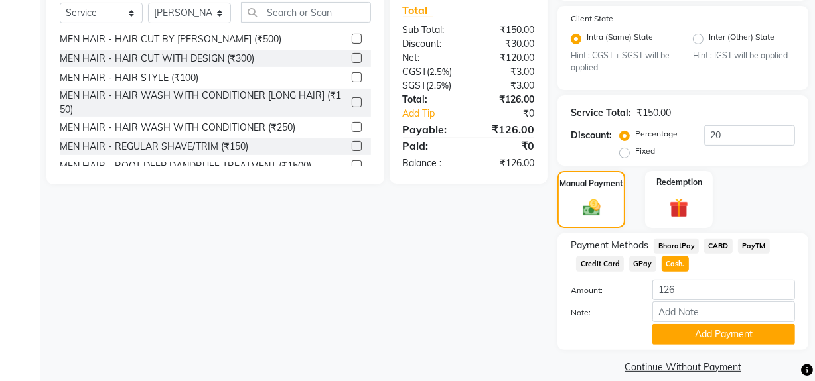
scroll to position [344, 0]
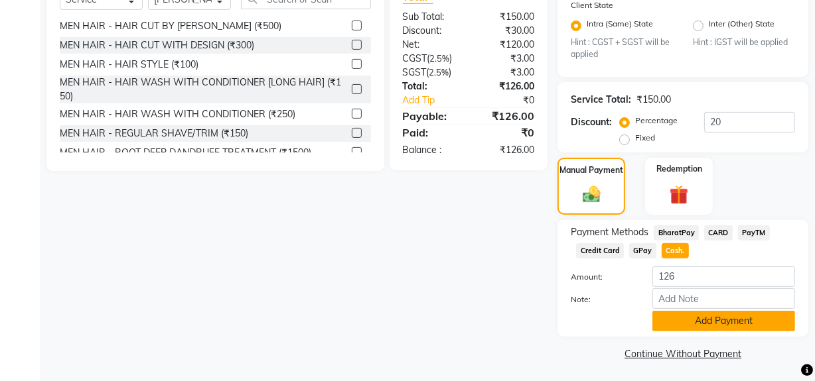
click at [670, 311] on button "Add Payment" at bounding box center [723, 321] width 143 height 21
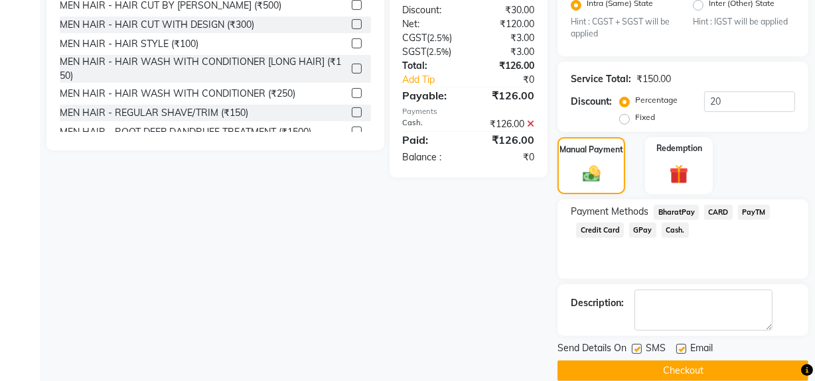
scroll to position [381, 0]
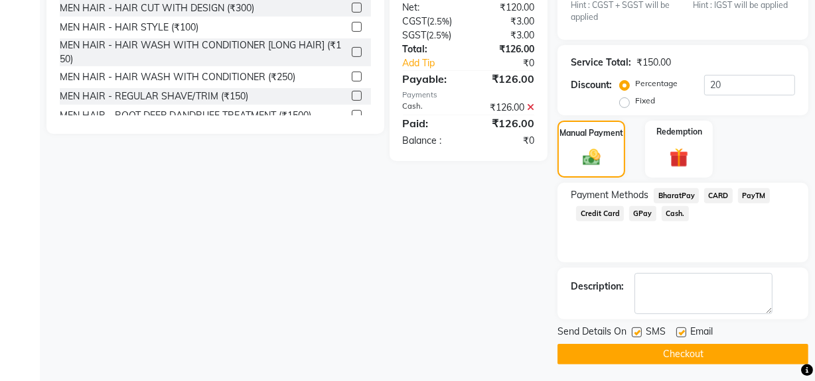
click at [638, 329] on label at bounding box center [637, 333] width 10 height 10
click at [638, 329] on input "checkbox" at bounding box center [636, 333] width 9 height 9
checkbox input "false"
click at [636, 344] on button "Checkout" at bounding box center [682, 354] width 251 height 21
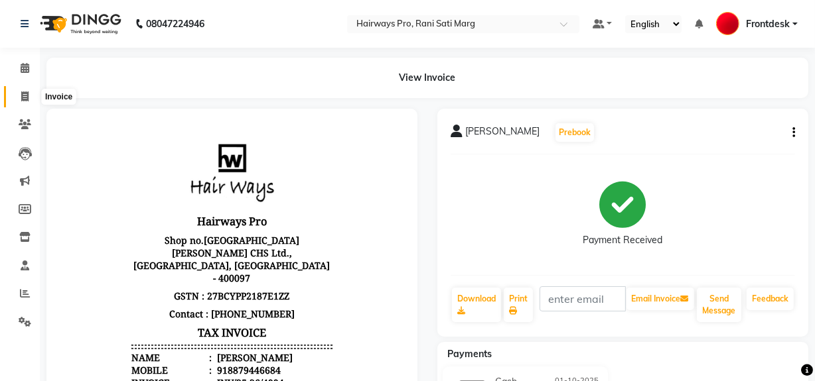
click at [27, 92] on icon at bounding box center [24, 97] width 7 height 10
select select "787"
select select "service"
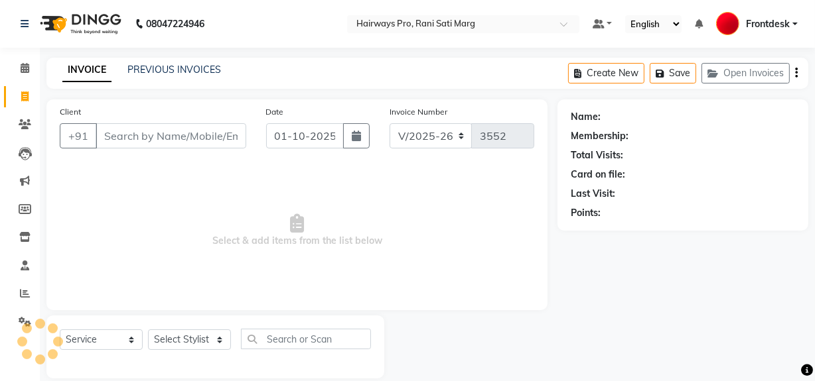
scroll to position [17, 0]
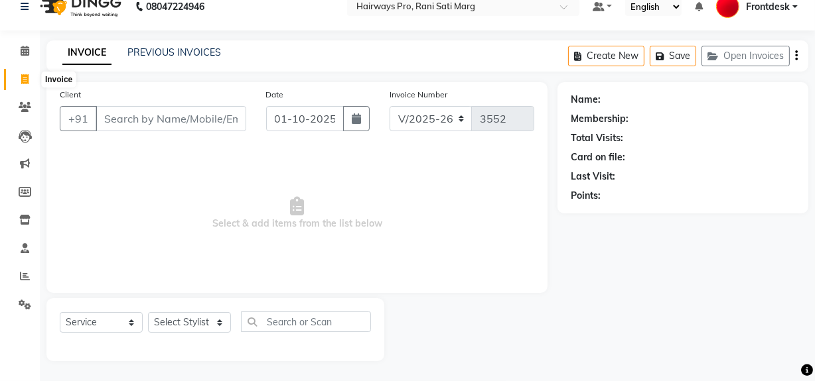
click at [22, 79] on icon at bounding box center [24, 79] width 7 height 10
select select "service"
type input "3552"
select select "787"
click at [177, 318] on select "Select Stylist ABID DANISH Faiz [PERSON_NAME] Frontdesk INTEZAR [PERSON_NAME] […" at bounding box center [189, 322] width 83 height 21
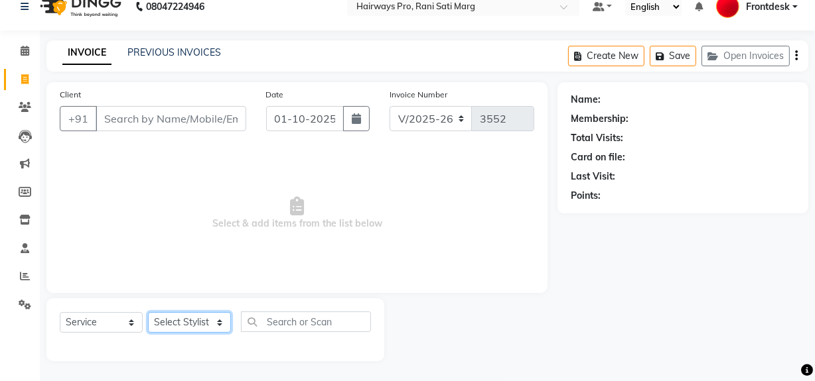
select select "13192"
click at [148, 312] on select "Select Stylist ABID DANISH Faiz [PERSON_NAME] Frontdesk INTEZAR [PERSON_NAME] […" at bounding box center [189, 322] width 83 height 21
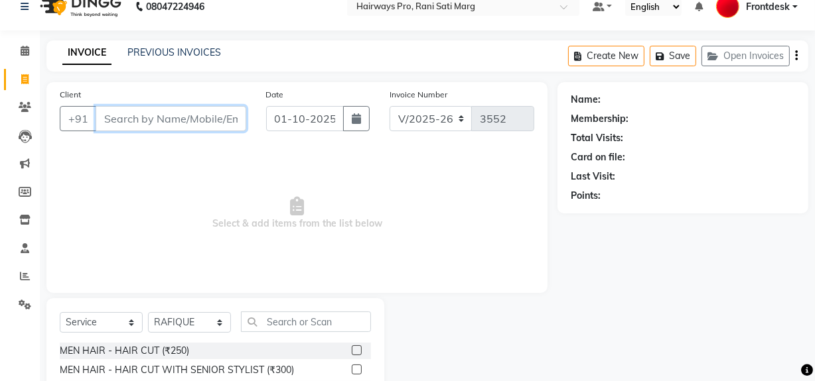
click at [176, 125] on input "Client" at bounding box center [171, 118] width 151 height 25
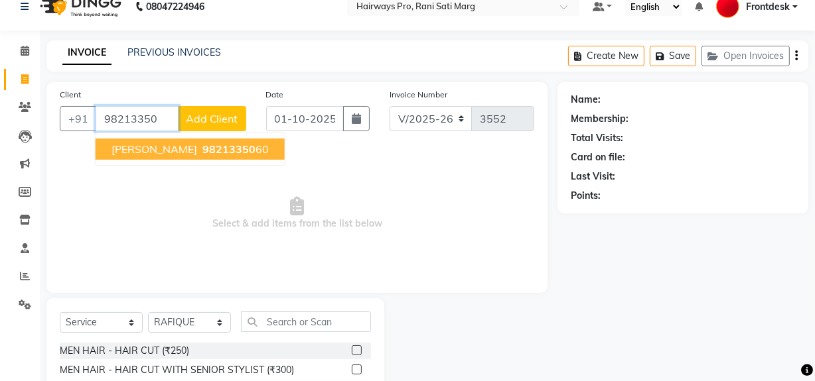
click at [182, 152] on span "[PERSON_NAME]" at bounding box center [154, 149] width 86 height 13
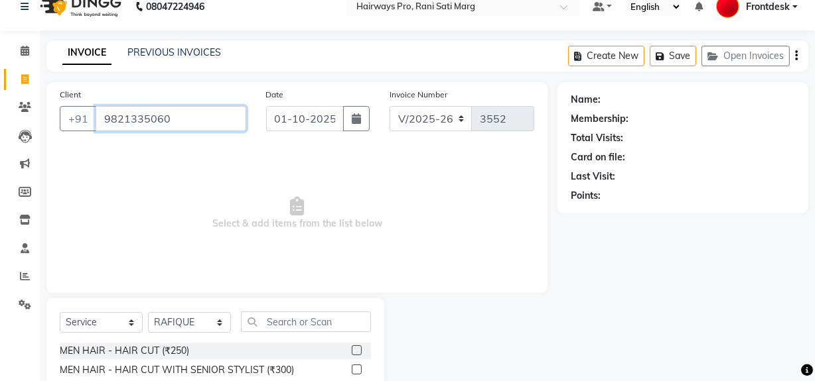
type input "9821335060"
select select "1: Object"
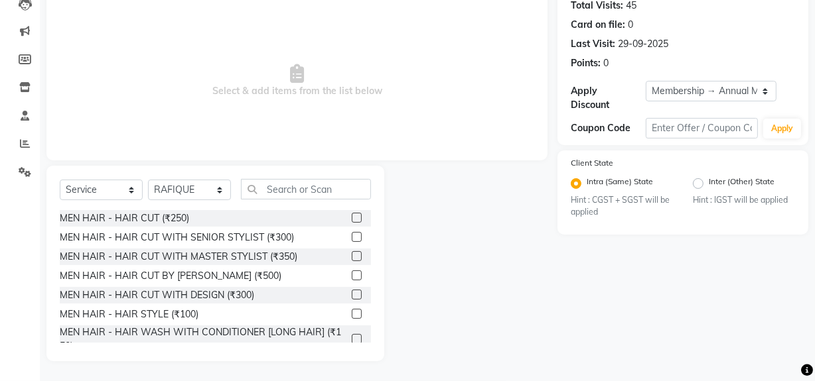
scroll to position [60, 0]
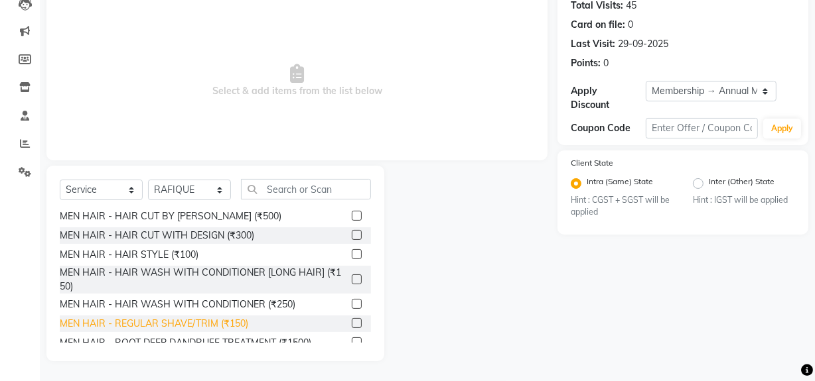
click at [175, 321] on div "MEN HAIR - REGULAR SHAVE/TRIM (₹150)" at bounding box center [154, 324] width 188 height 14
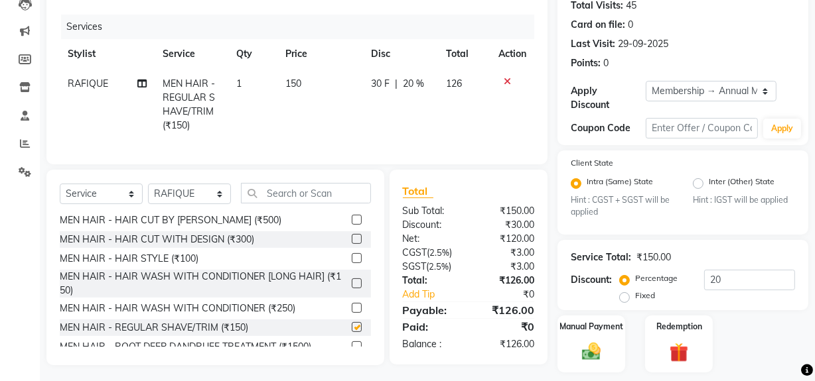
checkbox input "false"
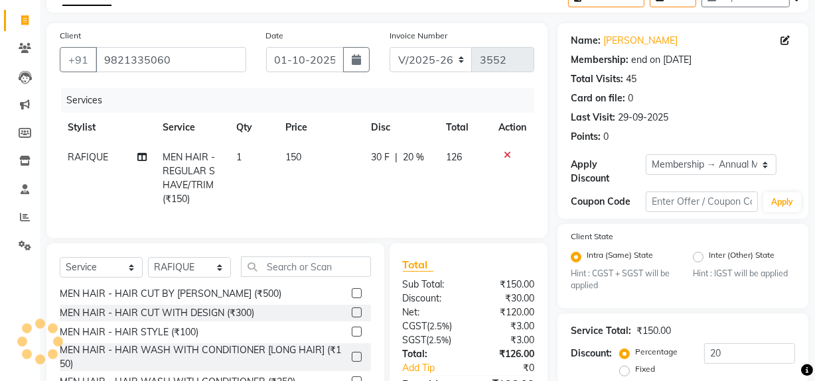
scroll to position [29, 0]
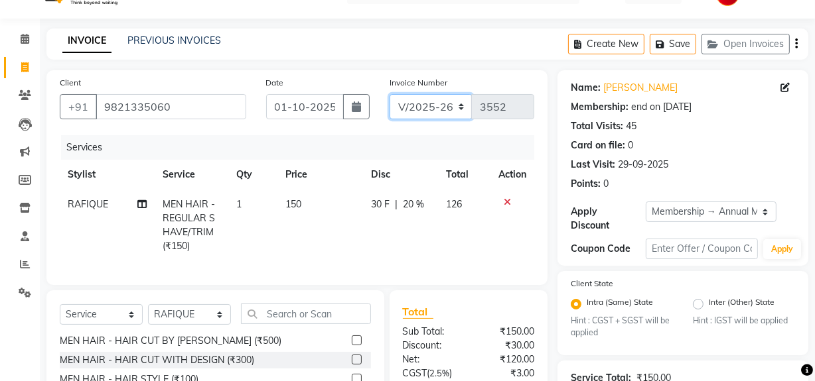
click at [421, 106] on select "INV/25-26 V/2025-26" at bounding box center [430, 106] width 83 height 25
select select "6960"
click at [389, 94] on select "INV/25-26 V/2025-26" at bounding box center [430, 106] width 83 height 25
type input "4995"
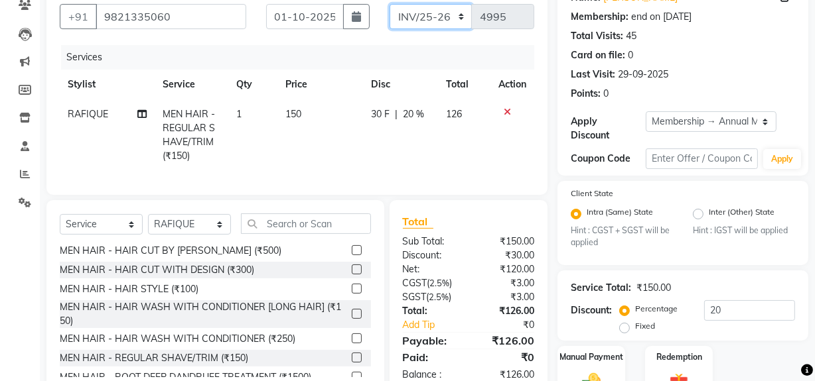
scroll to position [188, 0]
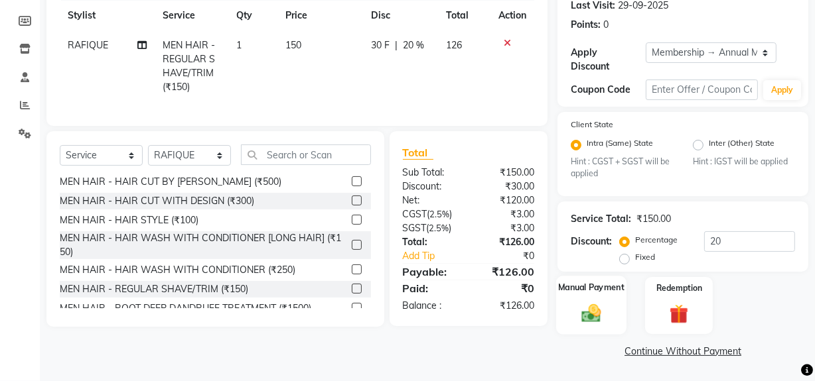
click at [594, 320] on img at bounding box center [591, 314] width 32 height 23
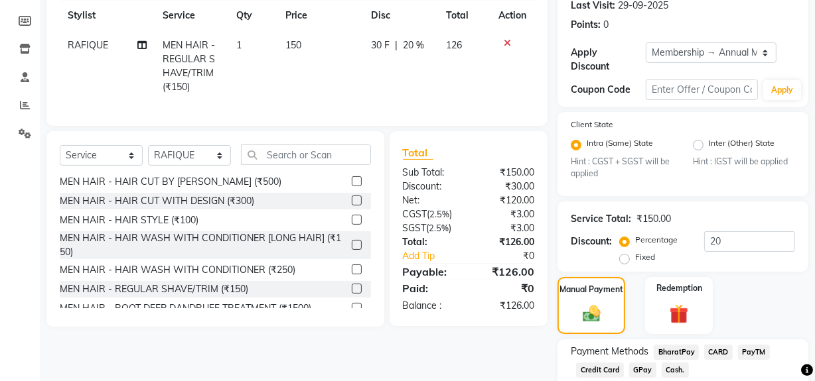
click at [678, 366] on span "Cash." at bounding box center [674, 370] width 27 height 15
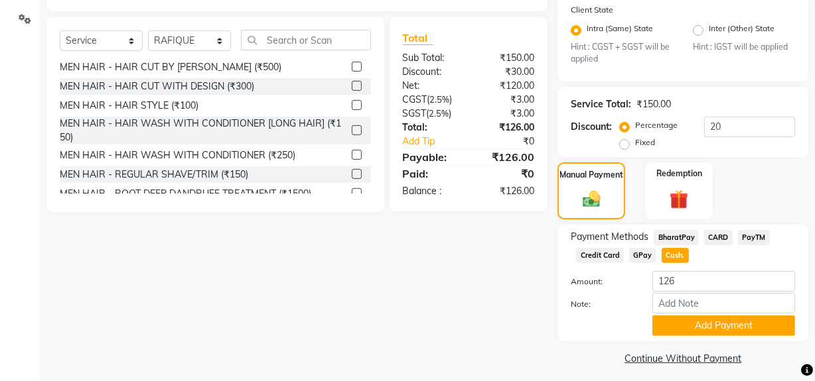
scroll to position [311, 0]
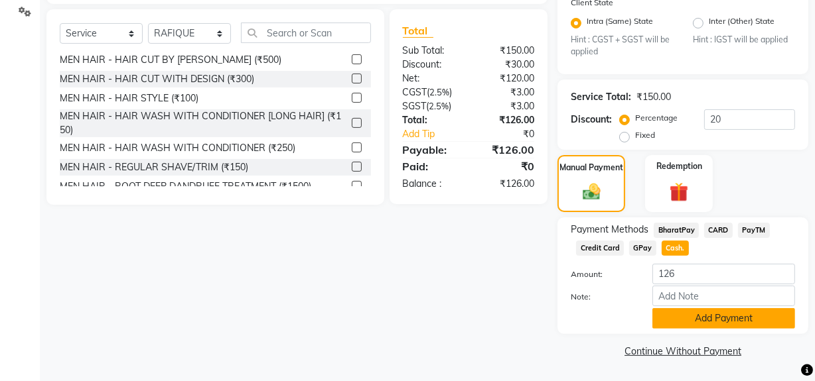
click at [695, 314] on button "Add Payment" at bounding box center [723, 318] width 143 height 21
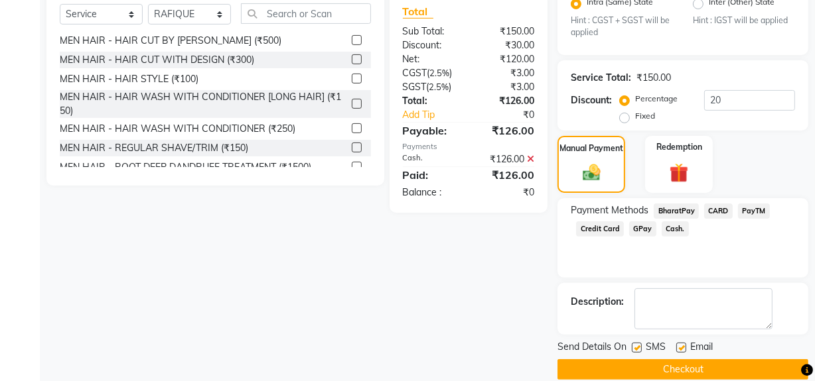
scroll to position [348, 0]
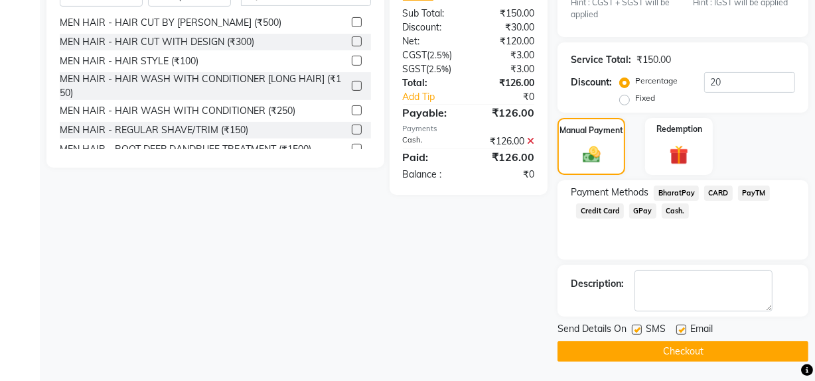
click at [633, 331] on label at bounding box center [637, 330] width 10 height 10
click at [633, 331] on input "checkbox" at bounding box center [636, 330] width 9 height 9
checkbox input "false"
click at [634, 362] on button "Checkout" at bounding box center [682, 352] width 251 height 21
